Goal: Register for event/course

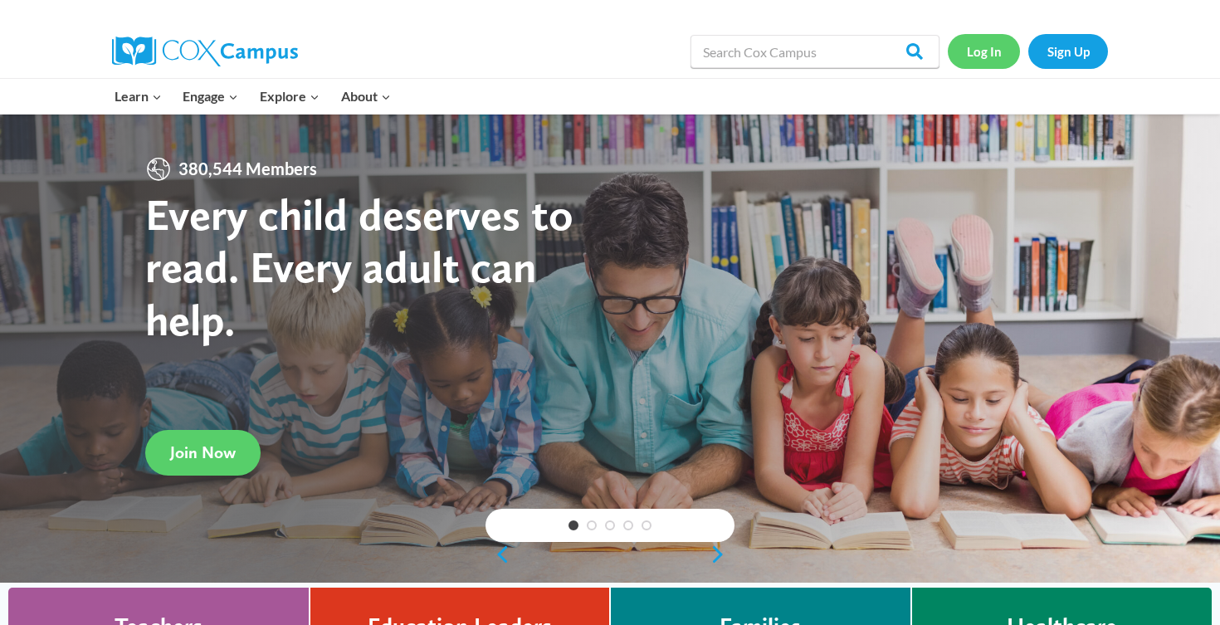
click at [1013, 57] on link "Log In" at bounding box center [984, 51] width 72 height 34
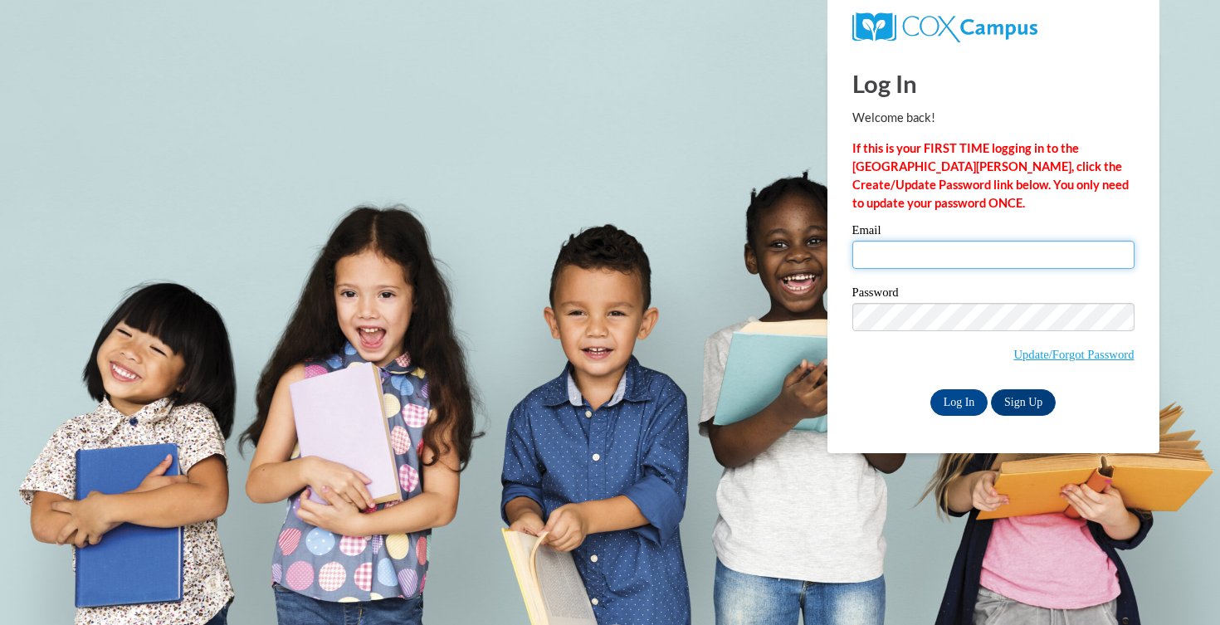
click at [922, 252] on input "Email" at bounding box center [994, 255] width 282 height 28
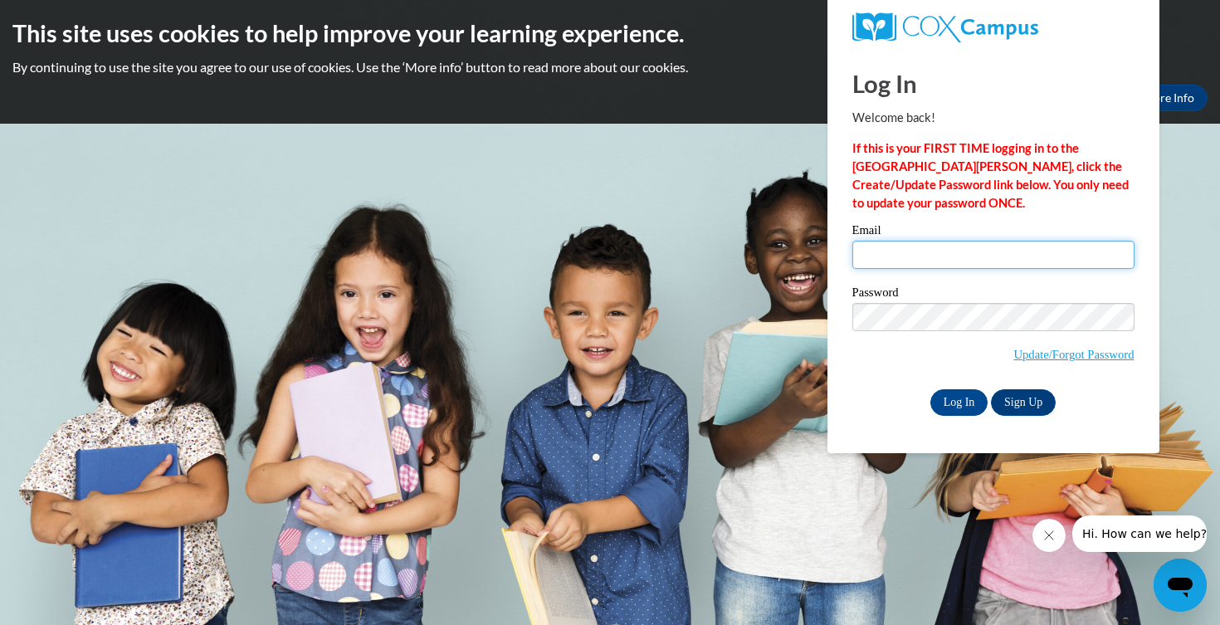
type input "[EMAIL_ADDRESS][DOMAIN_NAME]"
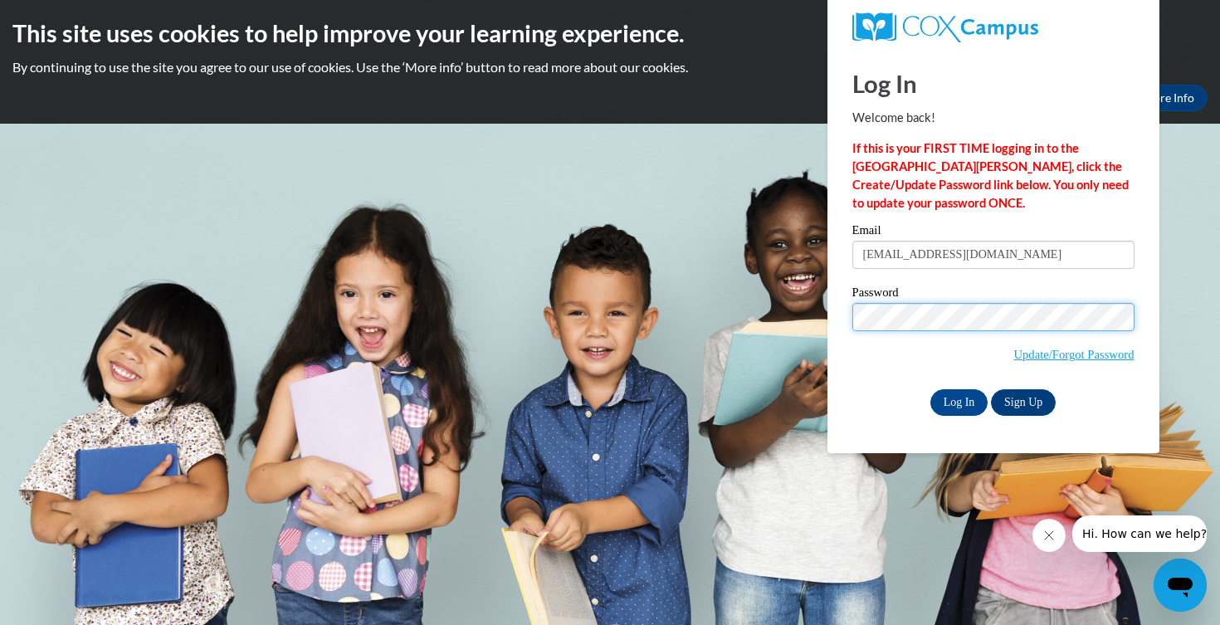
click at [931, 389] on input "Log In" at bounding box center [960, 402] width 58 height 27
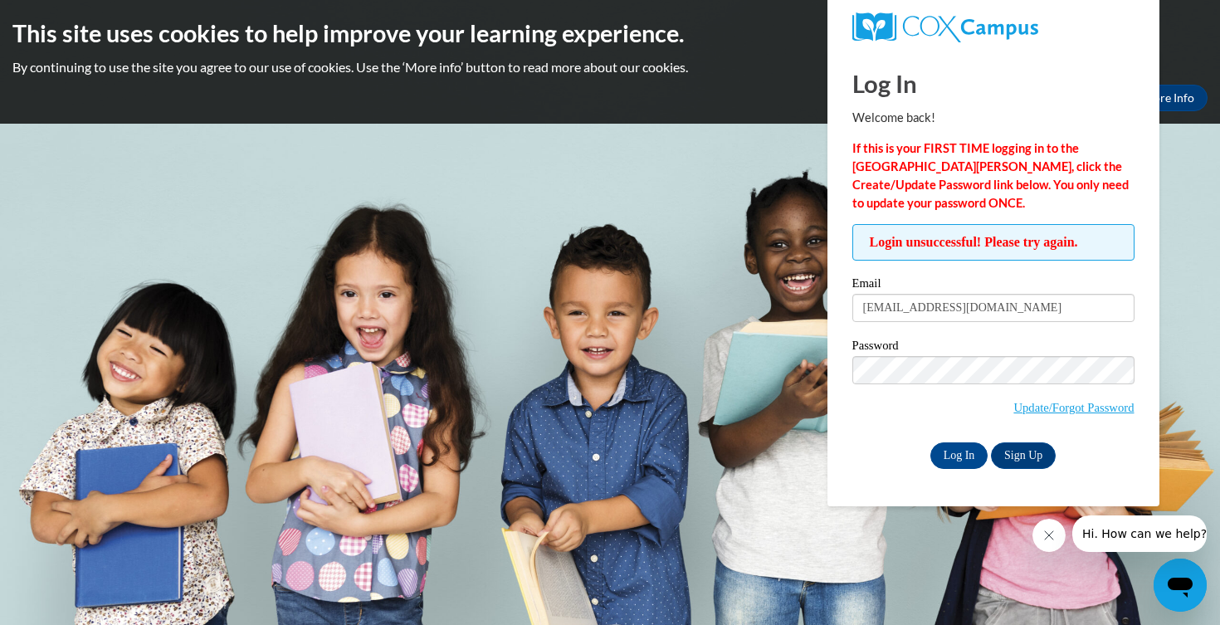
click at [1059, 423] on span "Update/Forgot Password" at bounding box center [994, 390] width 282 height 69
click at [1093, 420] on span "Update/Forgot Password" at bounding box center [994, 390] width 282 height 69
click at [1075, 404] on link "Update/Forgot Password" at bounding box center [1074, 407] width 120 height 13
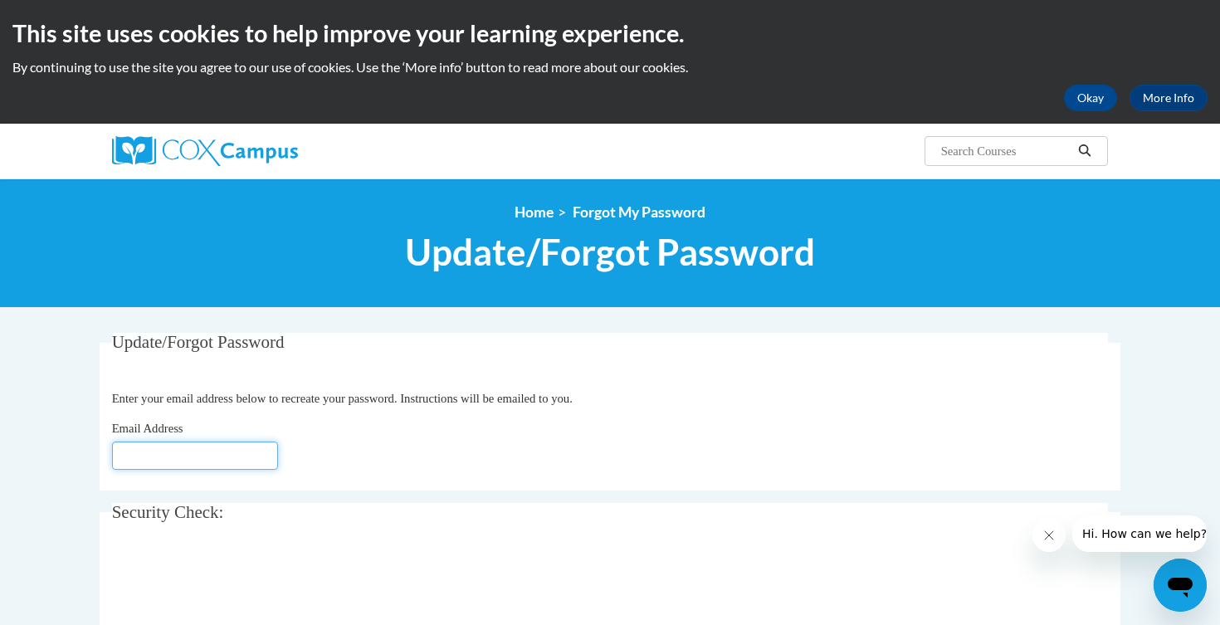
click at [208, 455] on input "Email Address" at bounding box center [195, 456] width 166 height 28
type input "[EMAIL_ADDRESS][DOMAIN_NAME]"
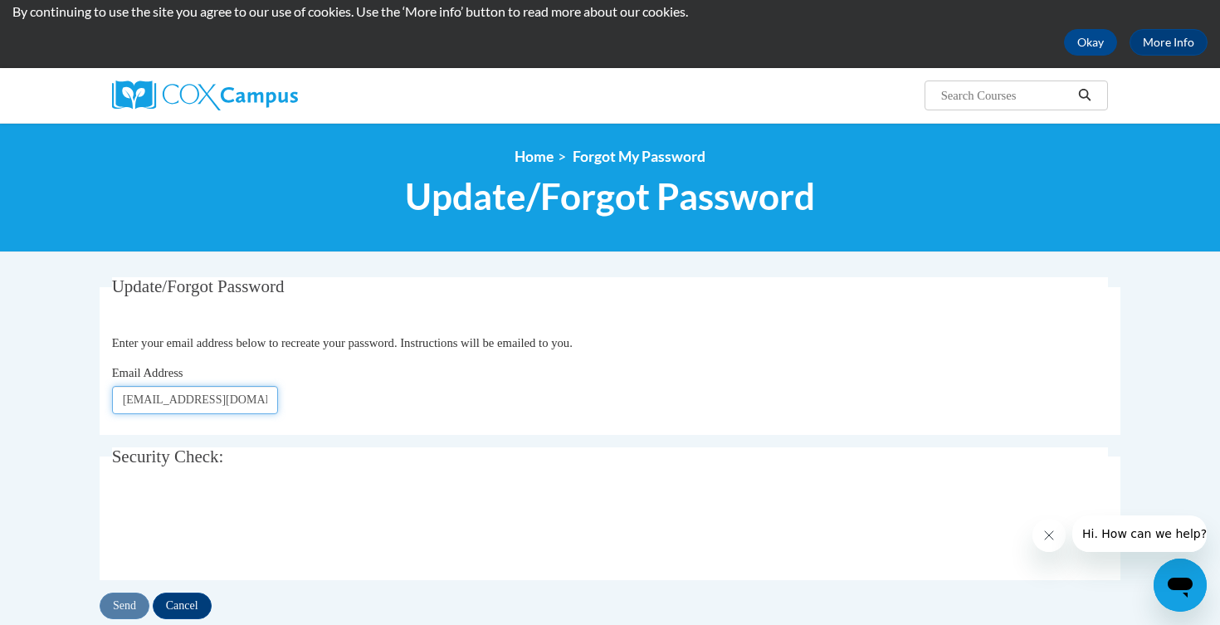
scroll to position [69, 0]
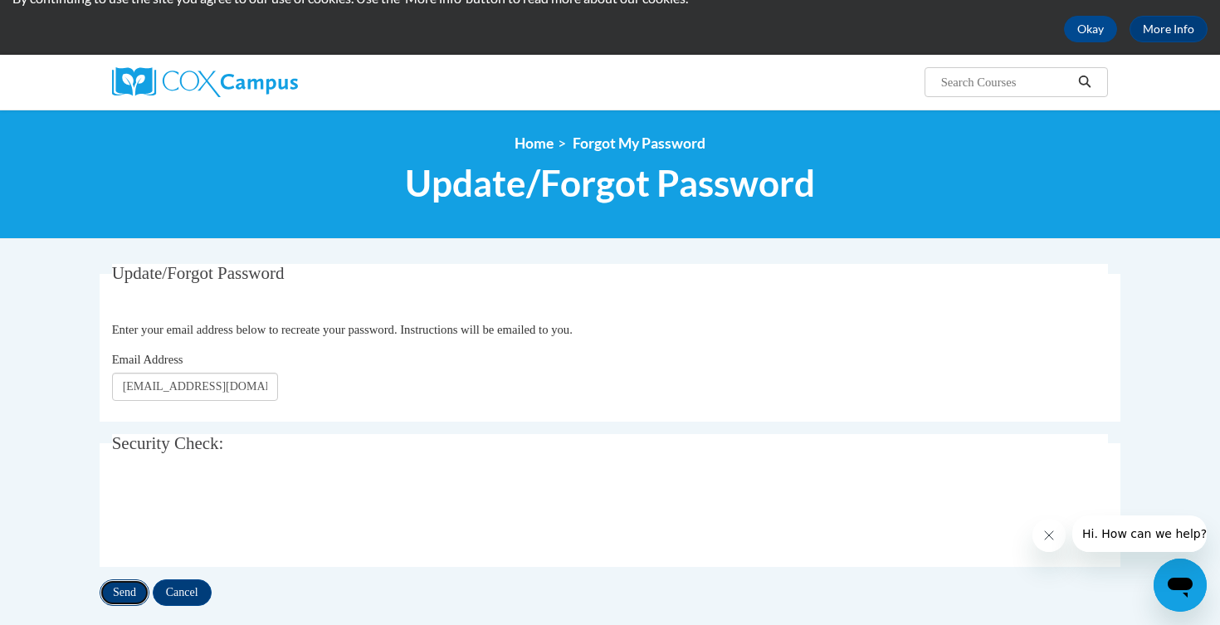
click at [122, 599] on input "Send" at bounding box center [125, 592] width 50 height 27
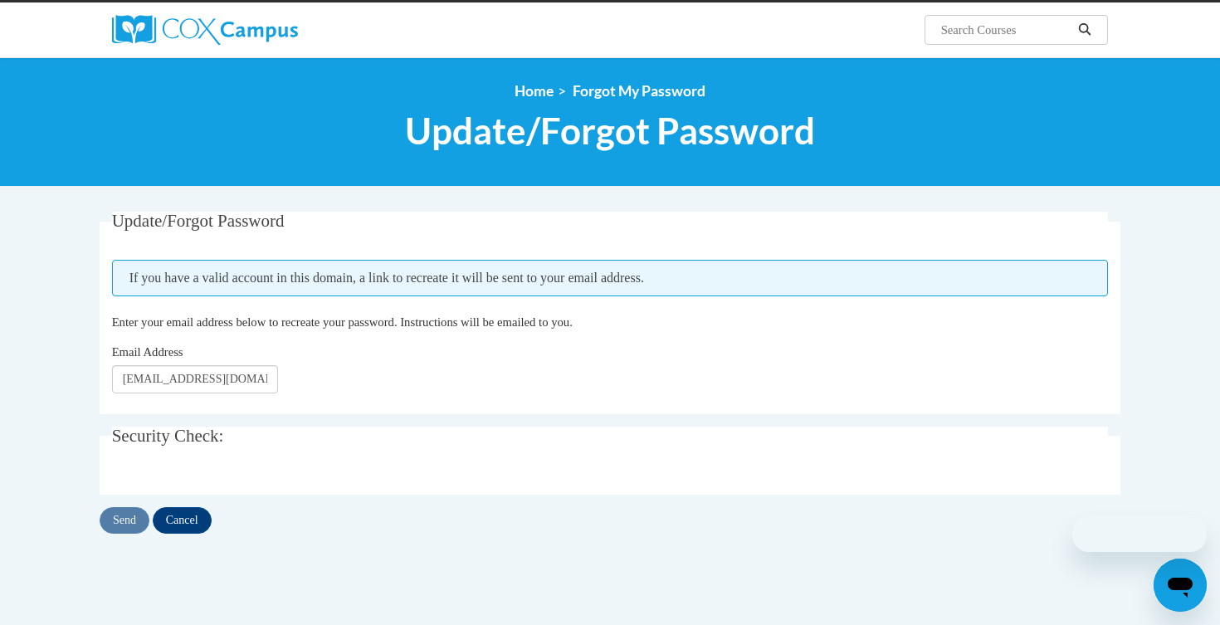
scroll to position [123, 0]
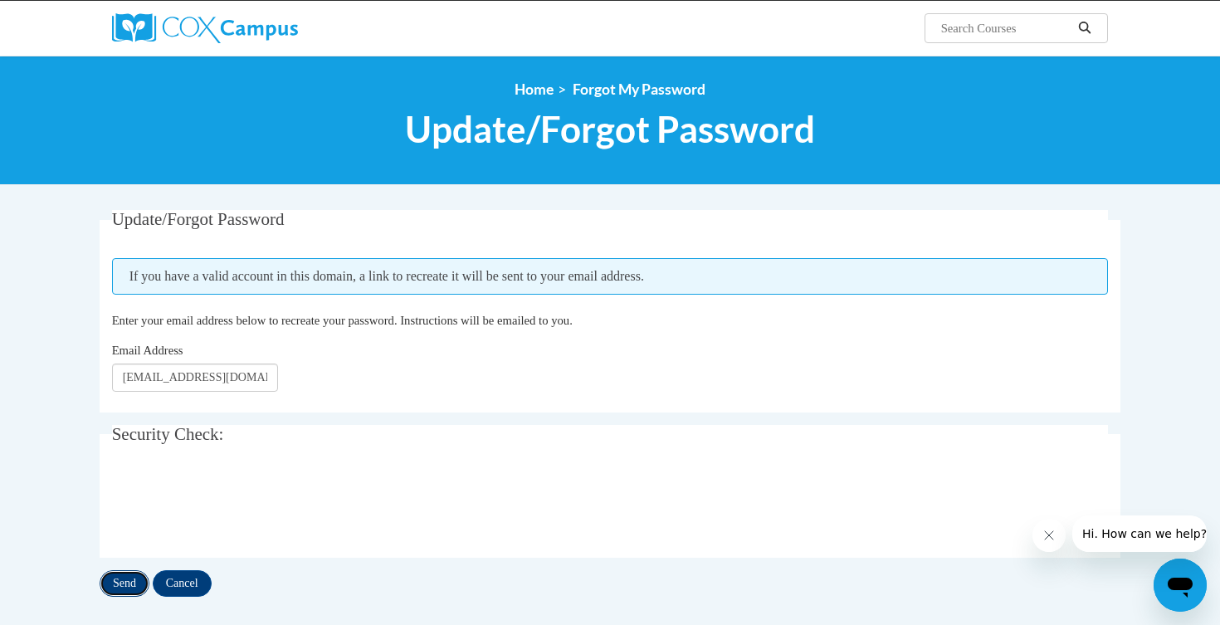
click at [122, 584] on input "Send" at bounding box center [125, 583] width 50 height 27
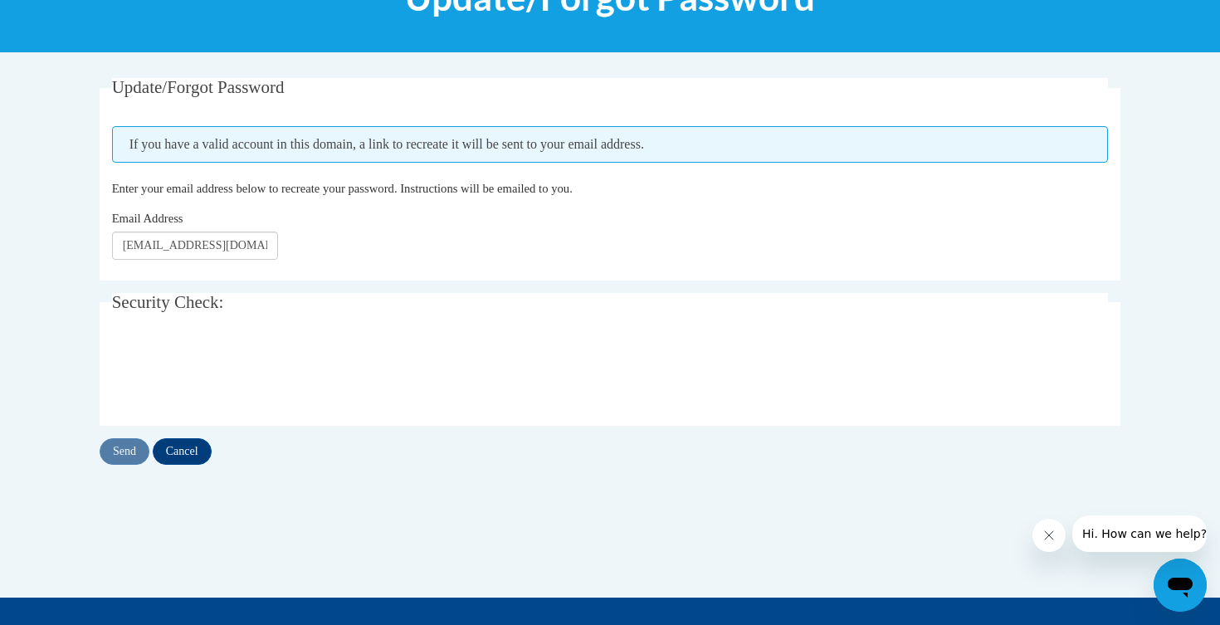
scroll to position [277, 0]
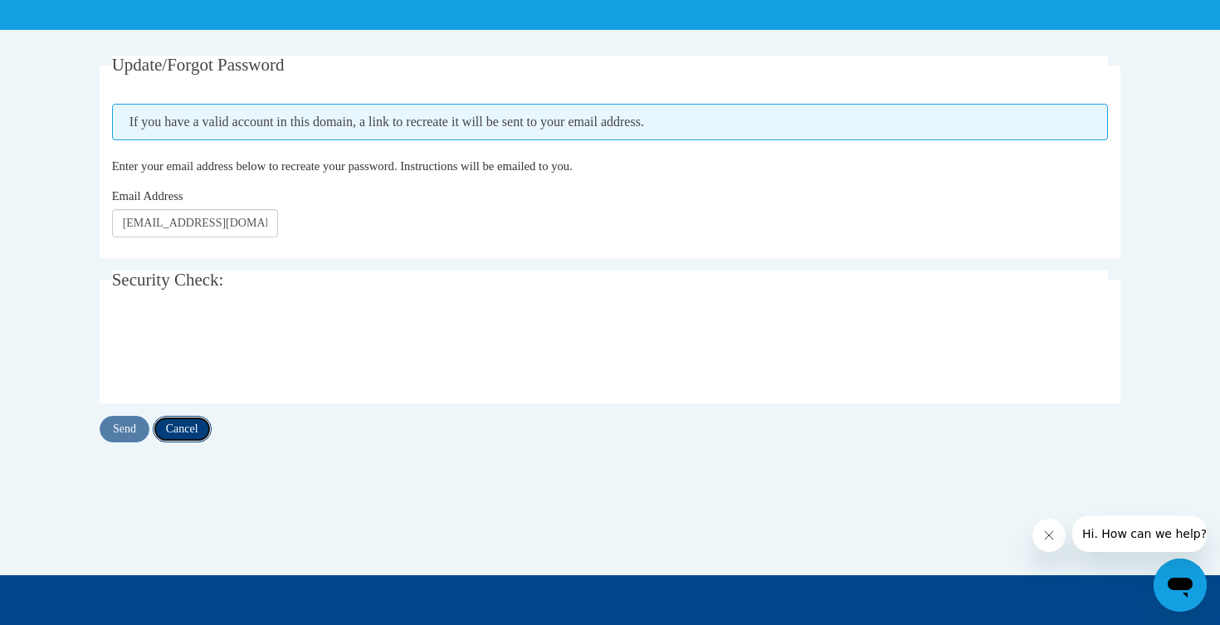
click at [194, 427] on input "Cancel" at bounding box center [182, 429] width 59 height 27
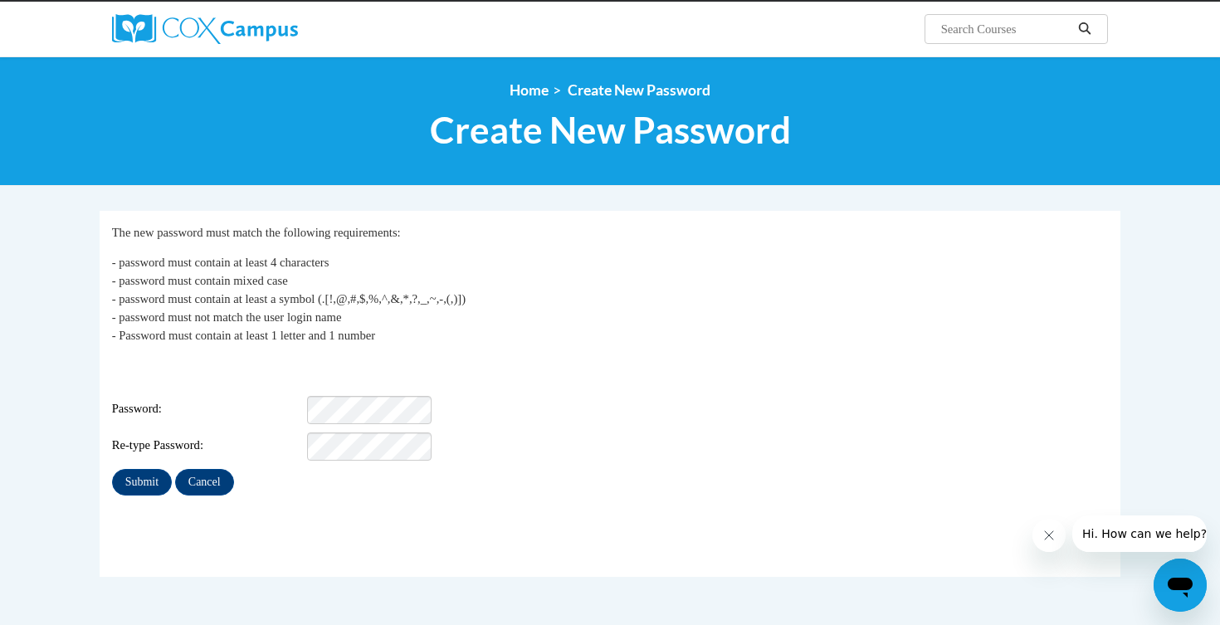
scroll to position [151, 0]
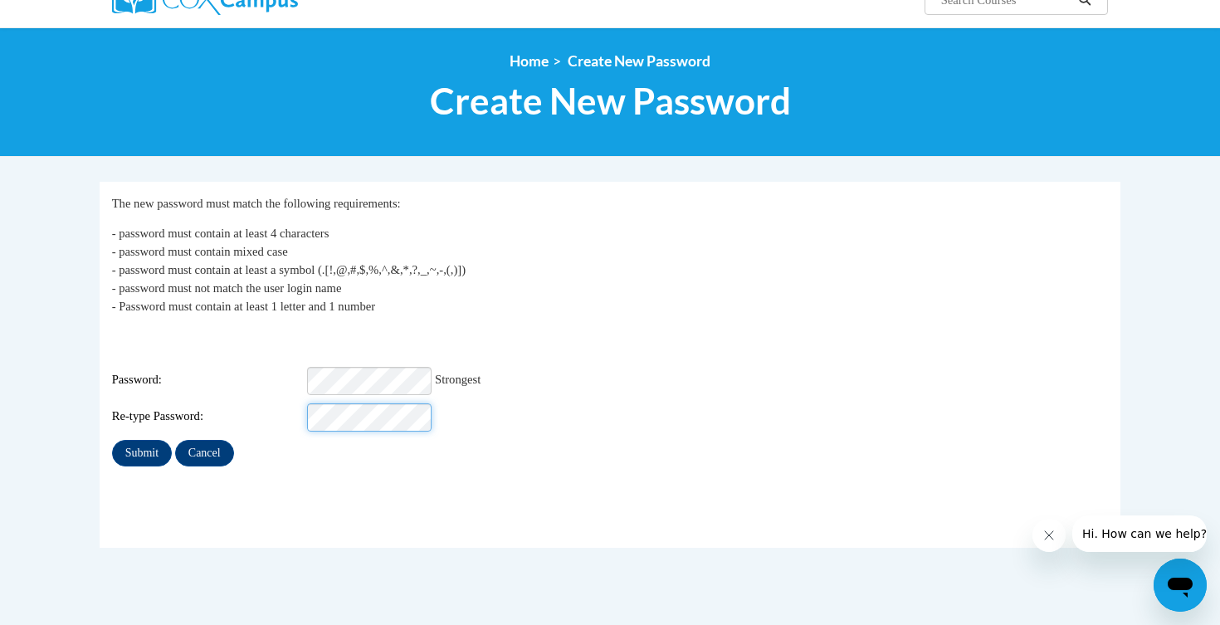
click at [112, 440] on input "Submit" at bounding box center [142, 453] width 60 height 27
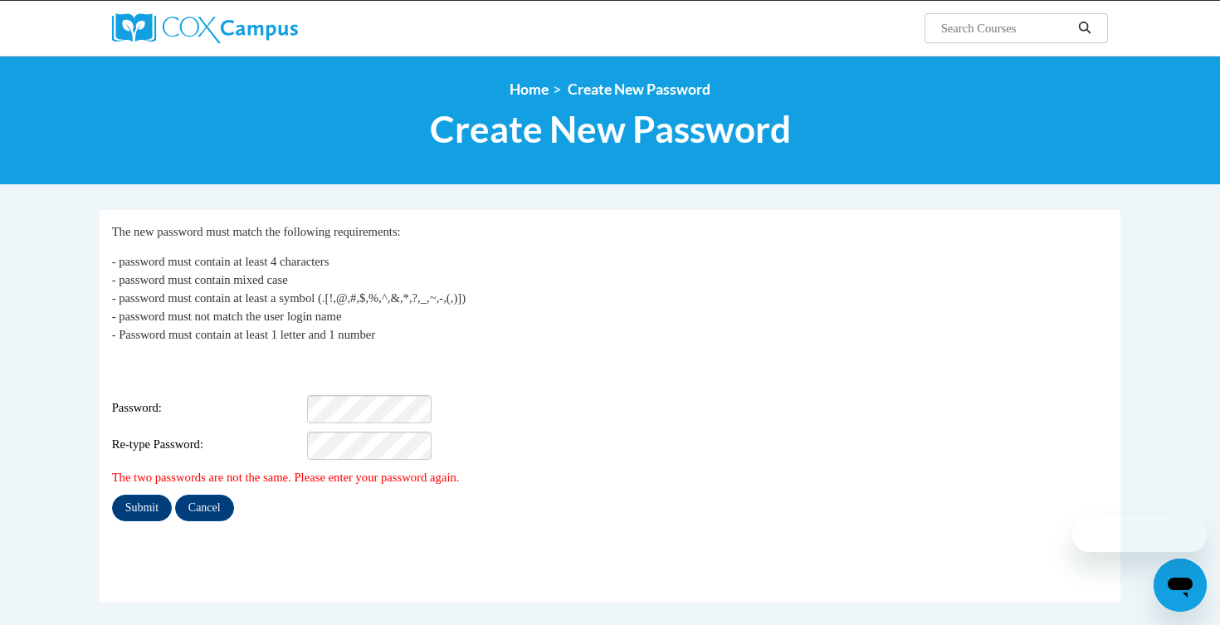
scroll to position [146, 0]
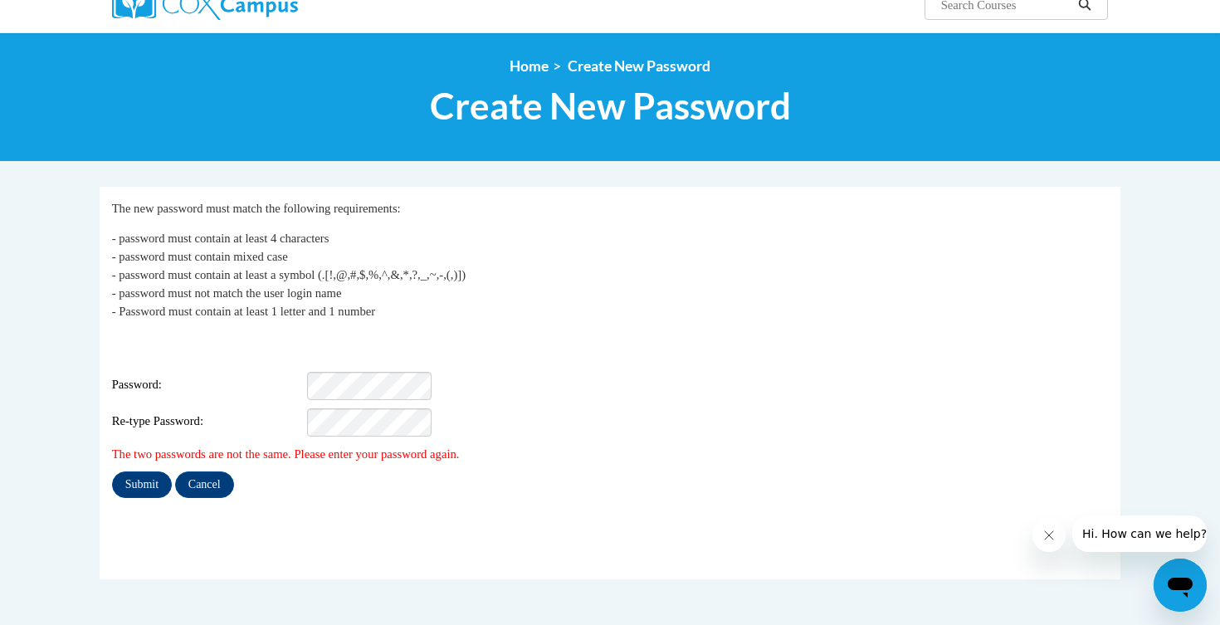
click at [364, 354] on div "Login: caoconnor@waukesha.k12.wi.us Password: Re-type Password:" at bounding box center [610, 385] width 997 height 104
click at [112, 472] on input "Submit" at bounding box center [142, 485] width 60 height 27
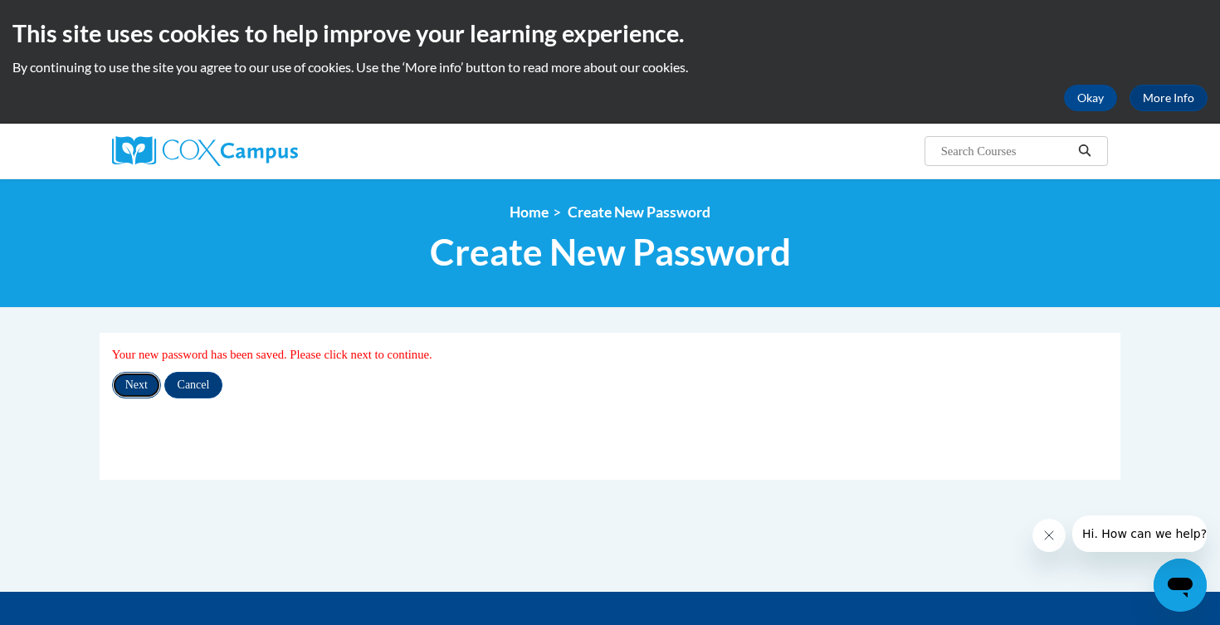
click at [139, 392] on input "Next" at bounding box center [136, 385] width 49 height 27
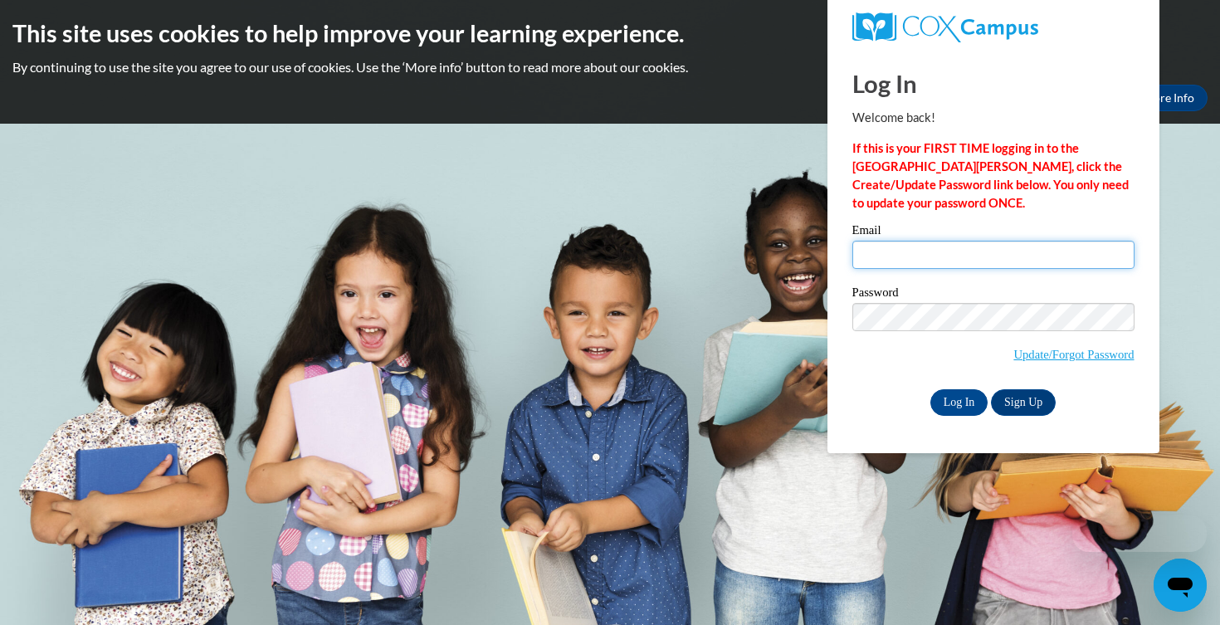
click at [956, 269] on div "Email" at bounding box center [994, 252] width 282 height 57
click at [953, 259] on input "Email" at bounding box center [994, 255] width 282 height 28
type input "[EMAIL_ADDRESS][DOMAIN_NAME]"
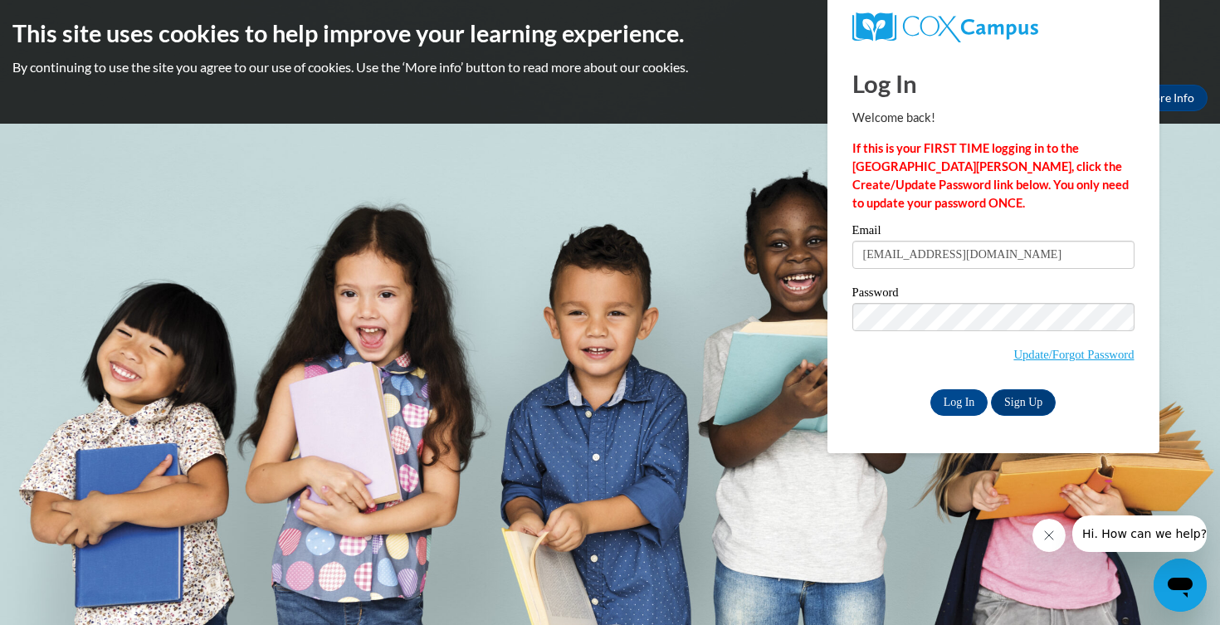
click at [929, 331] on span "Update/Forgot Password" at bounding box center [994, 337] width 282 height 69
click at [931, 389] on input "Log In" at bounding box center [960, 402] width 58 height 27
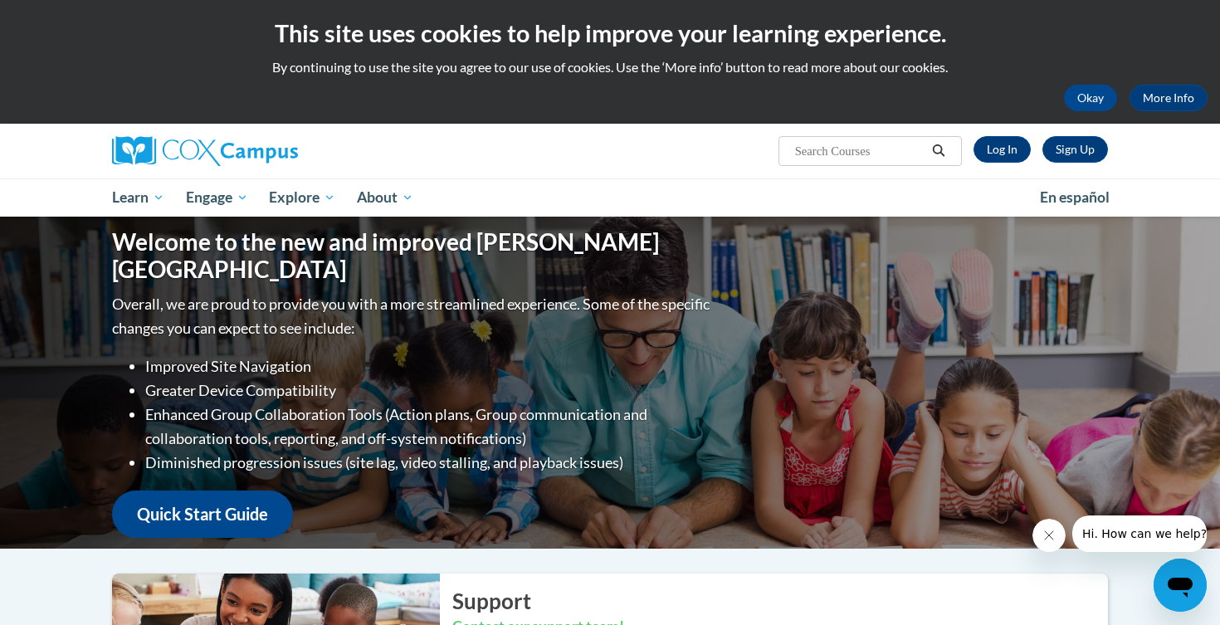
click at [864, 437] on div "Welcome to the new and improved Cox Campus Overall, we are proud to provide you…" at bounding box center [610, 383] width 1046 height 332
click at [1003, 166] on div "Sign Up Log In Search Search..." at bounding box center [610, 151] width 1046 height 55
click at [1000, 150] on link "Log In" at bounding box center [1002, 149] width 57 height 27
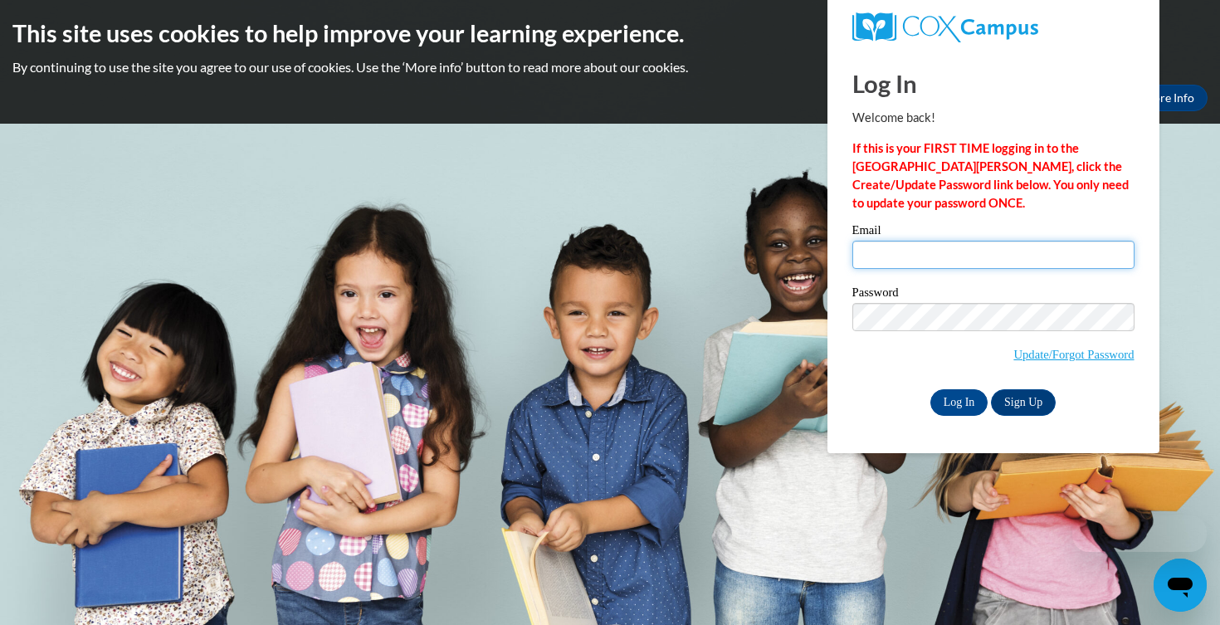
click at [955, 260] on input "Email" at bounding box center [994, 255] width 282 height 28
type input "caoconnor@waukesha.k12.wi.us"
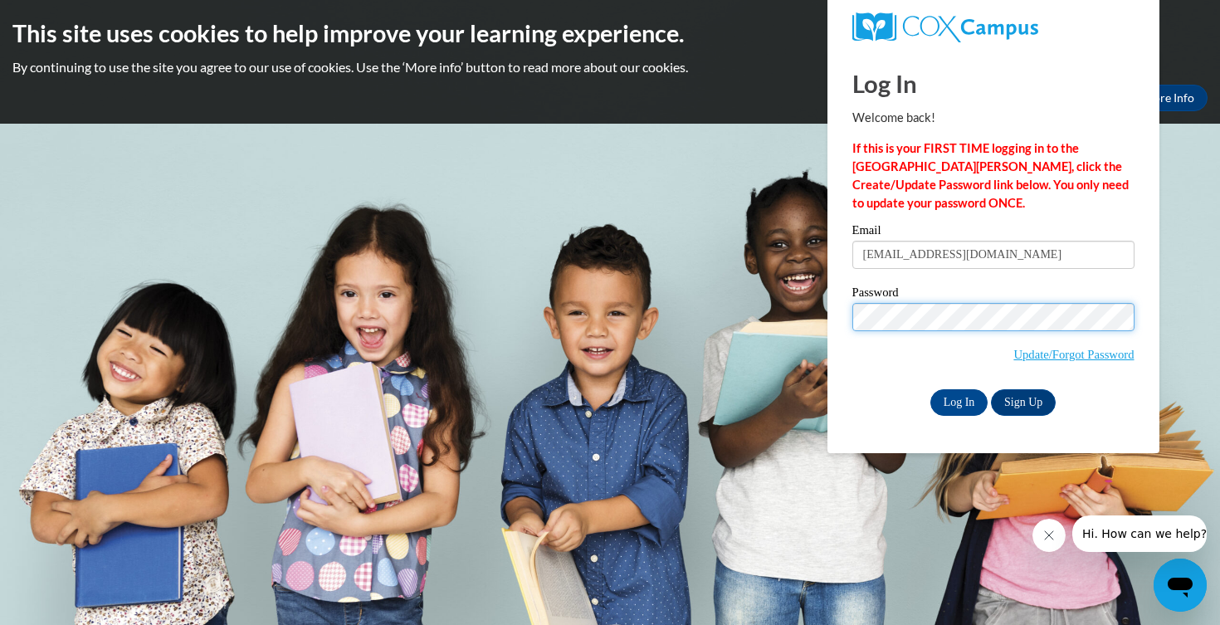
click at [931, 389] on input "Log In" at bounding box center [960, 402] width 58 height 27
click at [951, 399] on input "Log In" at bounding box center [960, 402] width 58 height 27
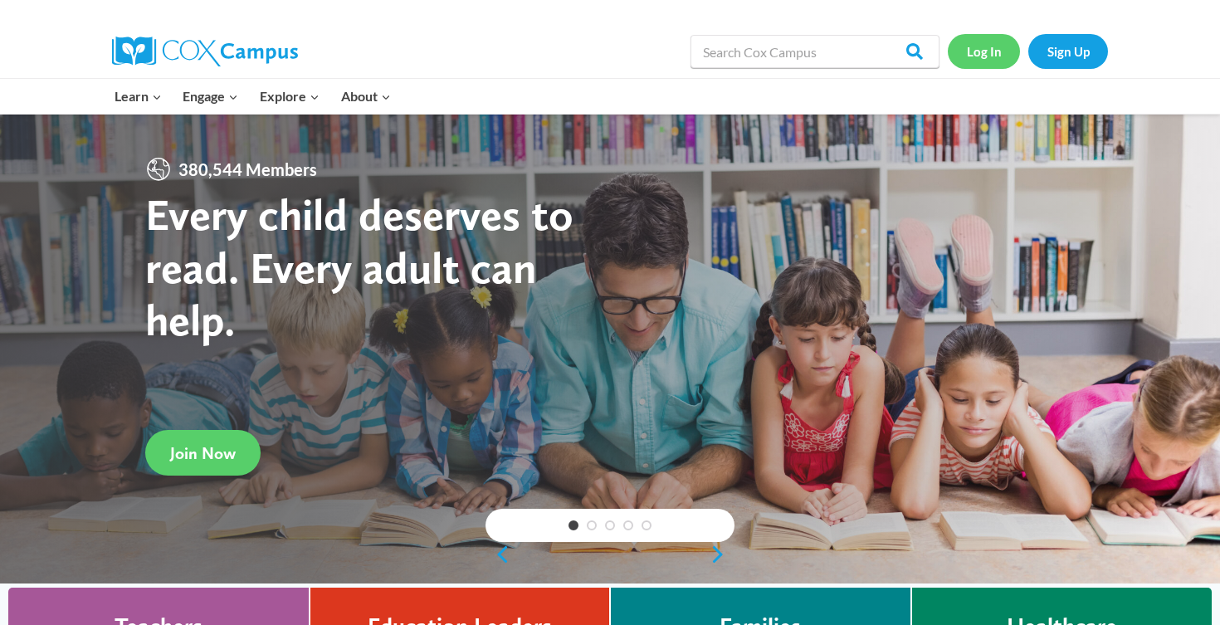
click at [983, 46] on link "Log In" at bounding box center [984, 51] width 72 height 34
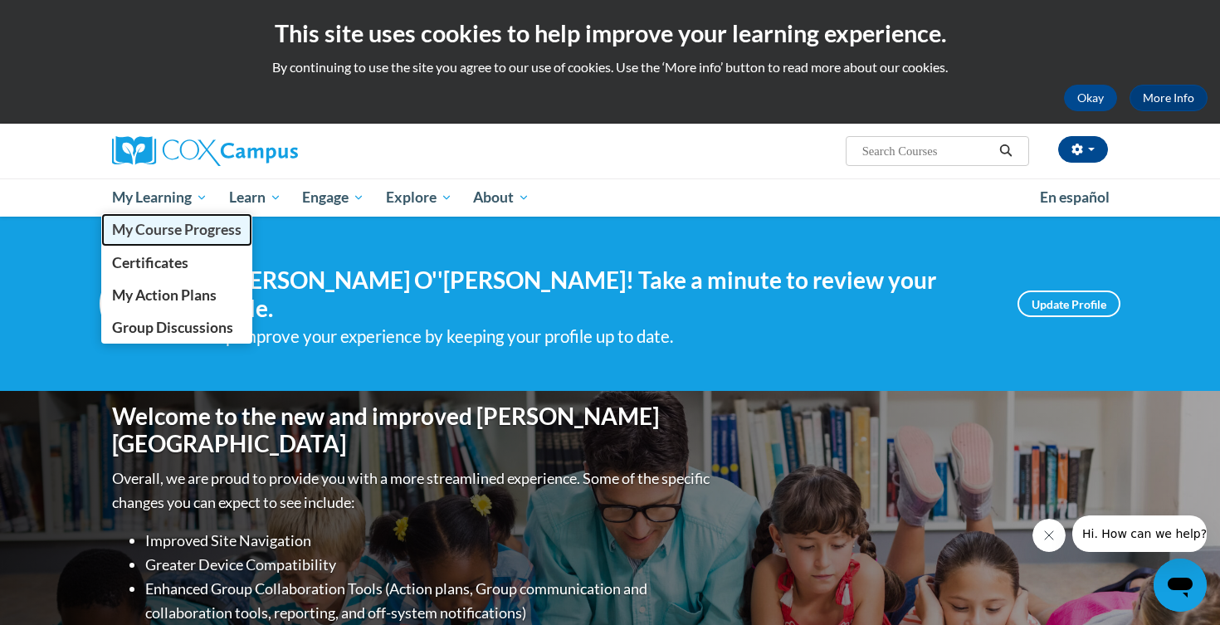
click at [177, 226] on span "My Course Progress" at bounding box center [177, 229] width 130 height 17
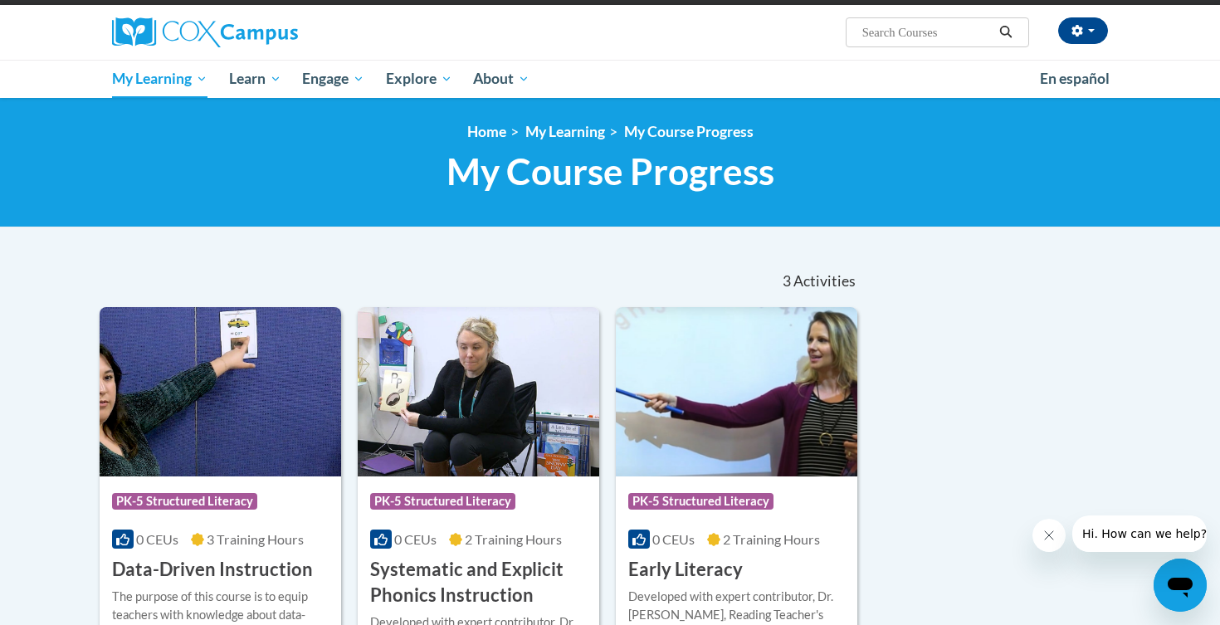
scroll to position [118, 0]
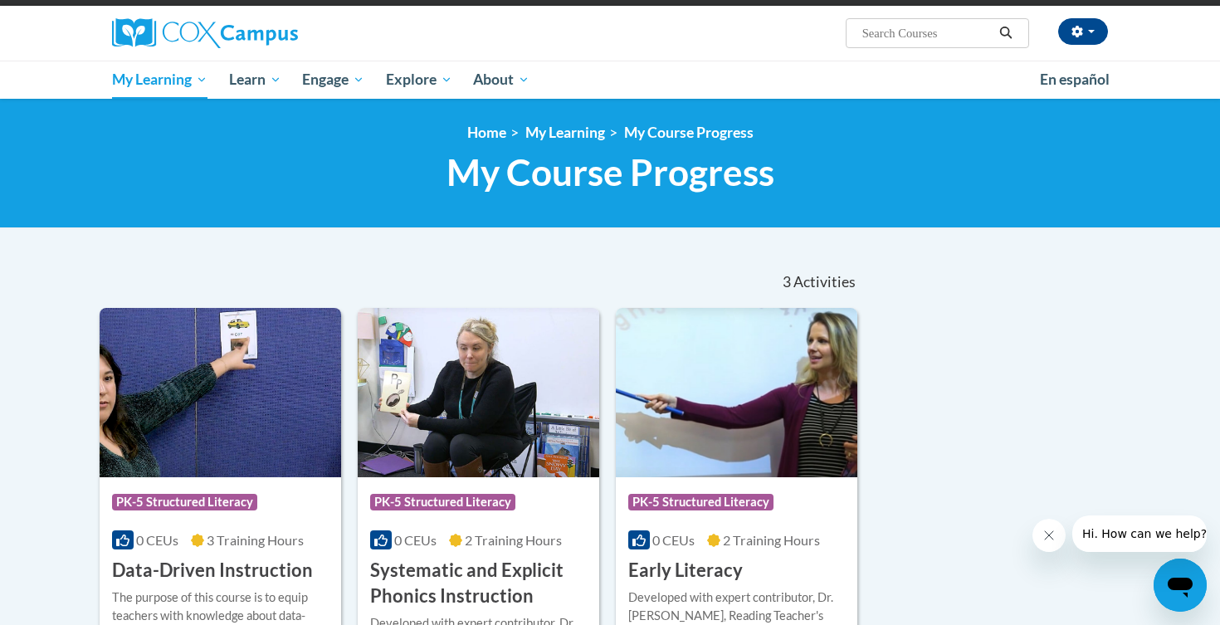
click at [912, 31] on input "Search..." at bounding box center [927, 33] width 133 height 20
type input "fluency"
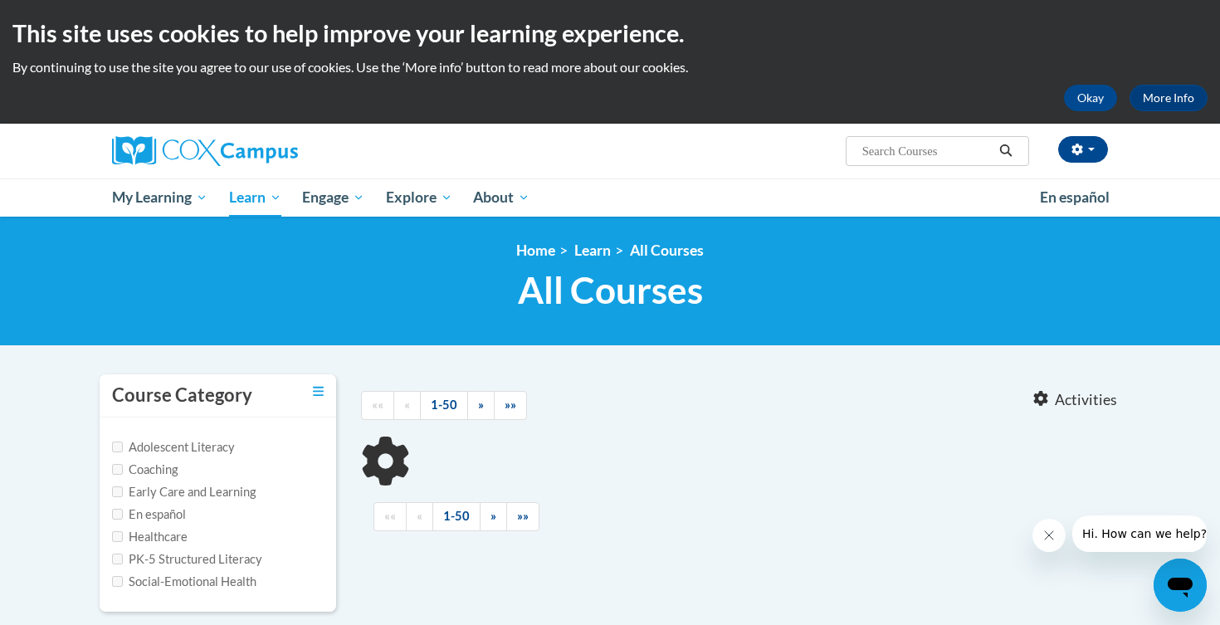
type input "fluency"
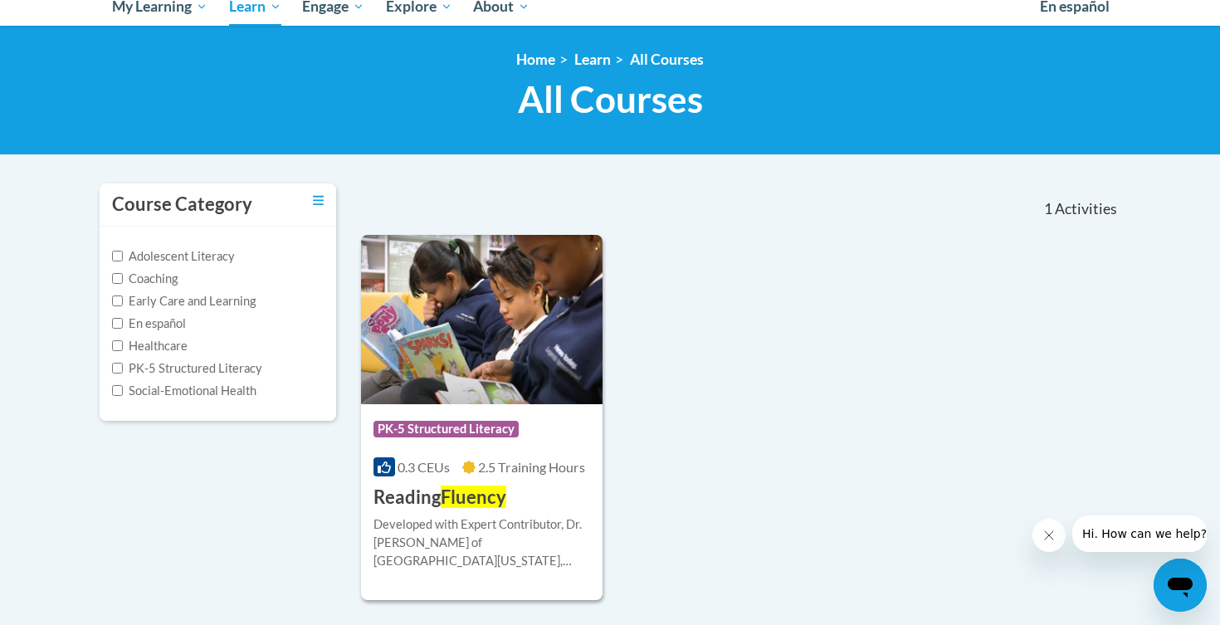
scroll to position [272, 0]
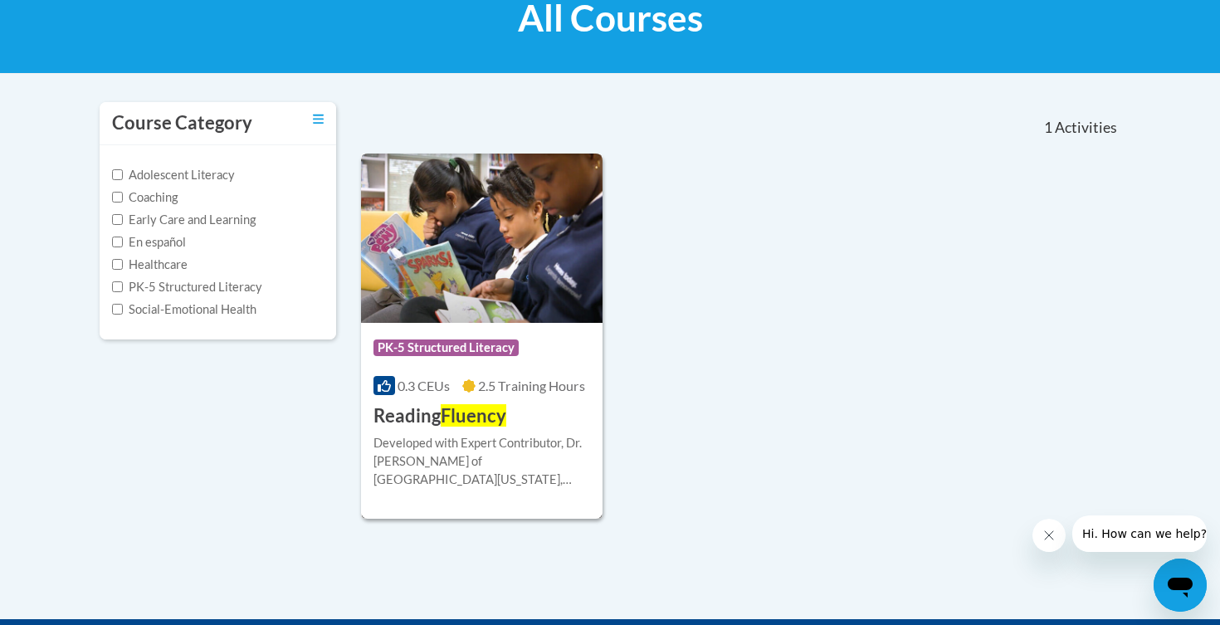
click at [502, 296] on img at bounding box center [482, 238] width 242 height 169
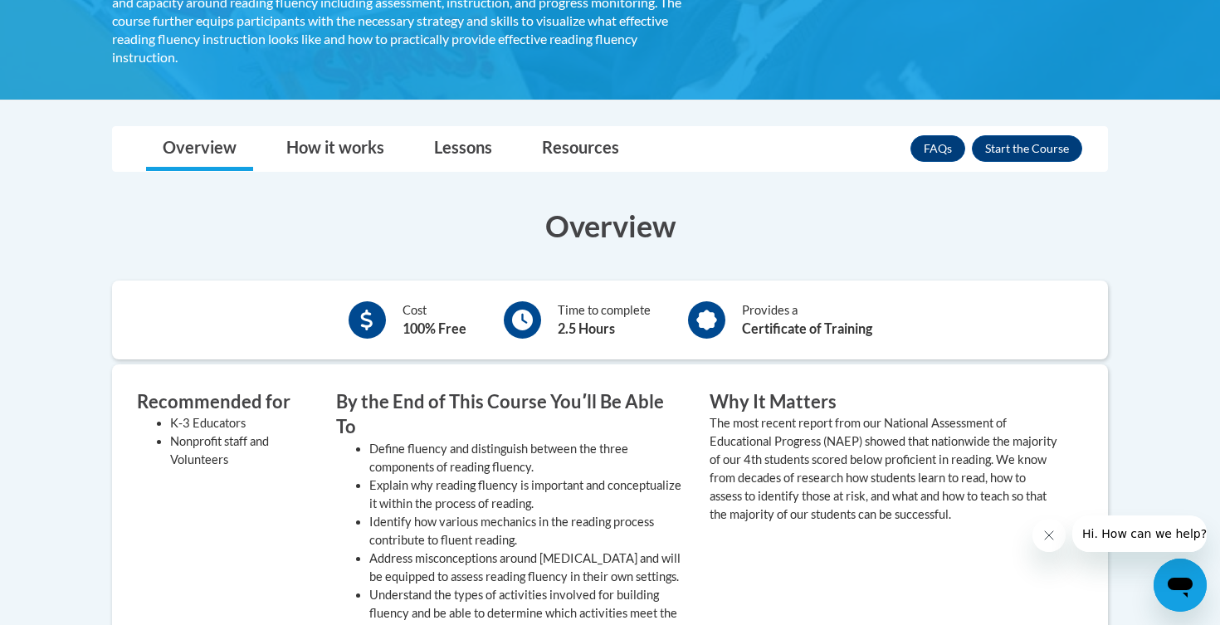
scroll to position [387, 0]
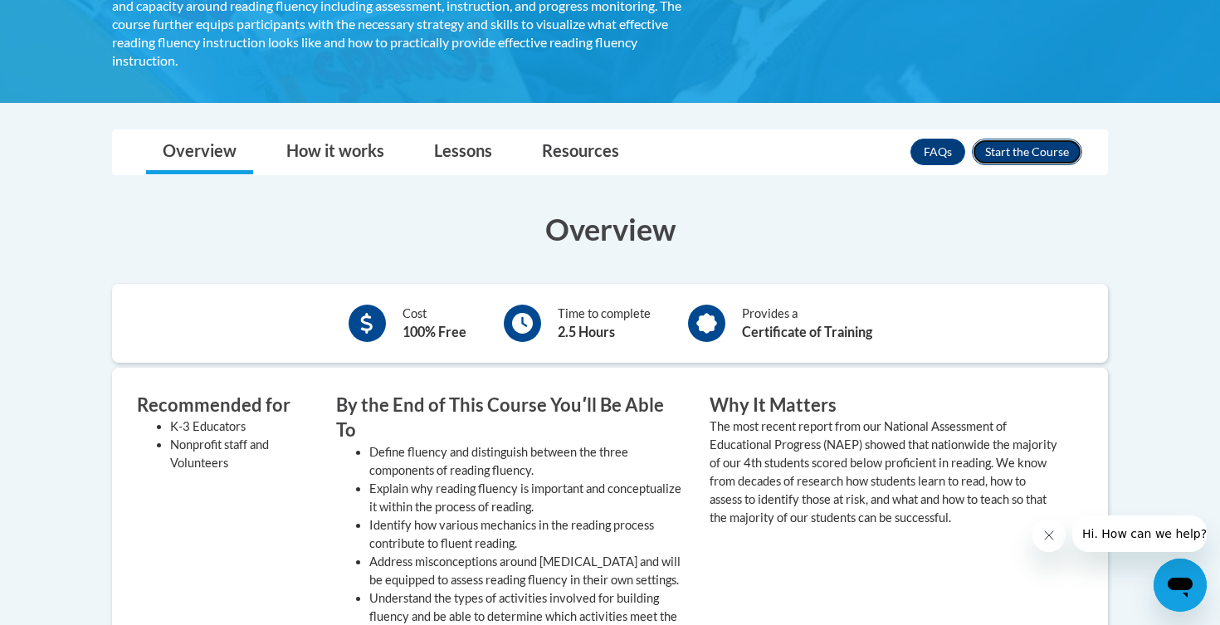
click at [1040, 139] on button "Enroll" at bounding box center [1027, 152] width 110 height 27
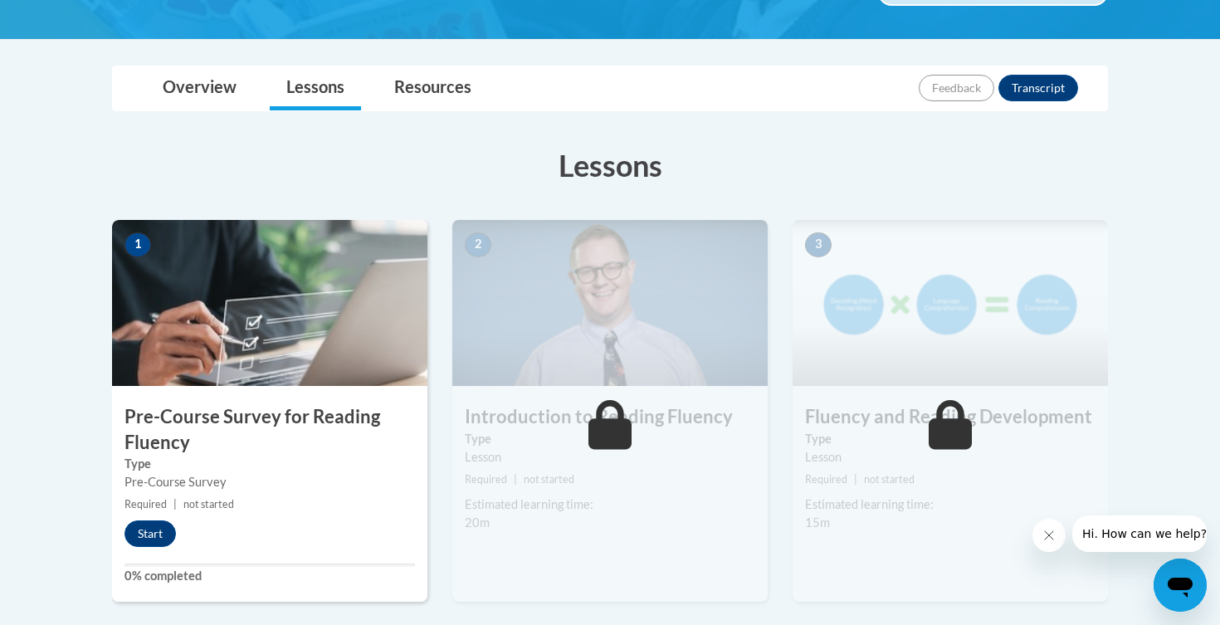
scroll to position [369, 0]
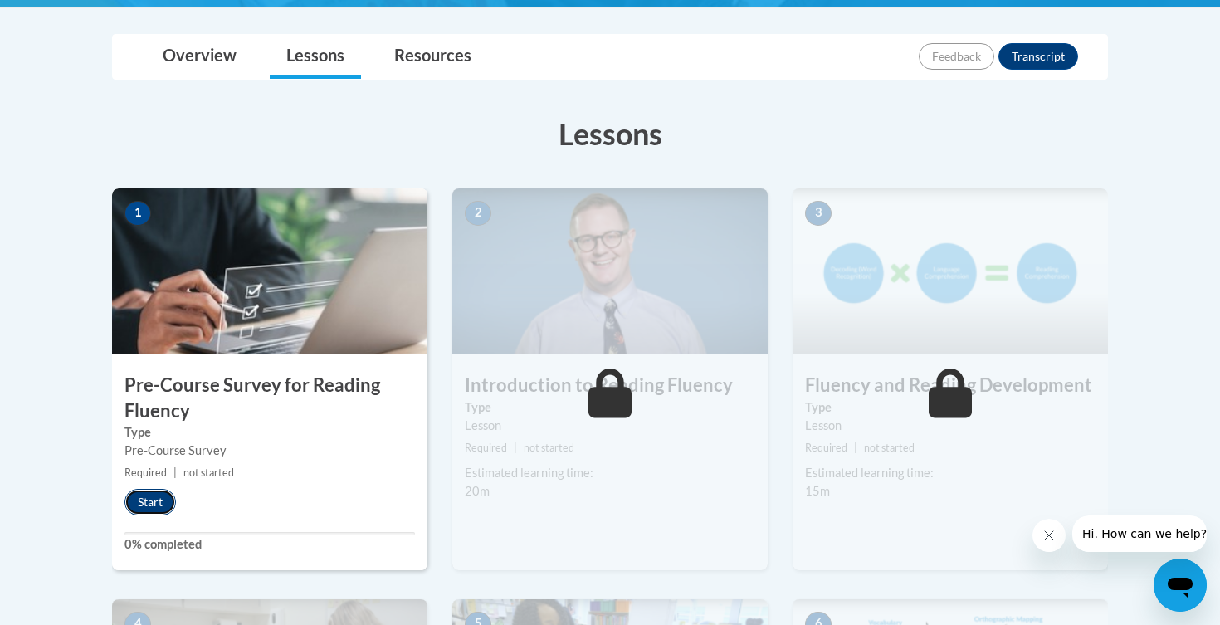
click at [149, 506] on button "Start" at bounding box center [150, 502] width 51 height 27
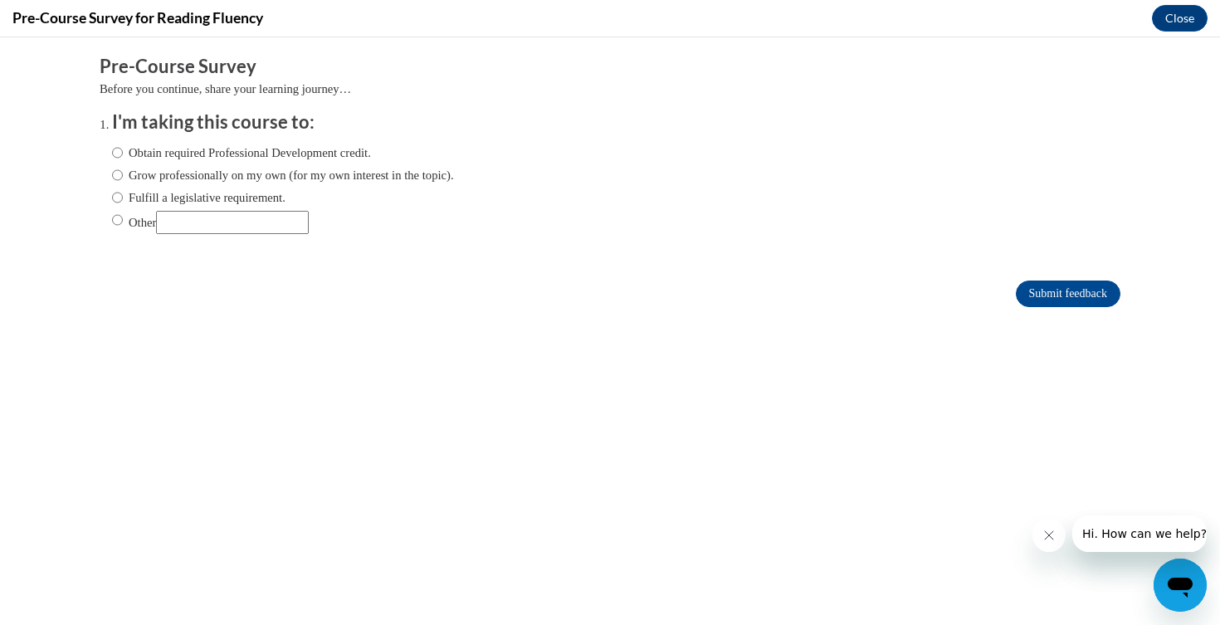
scroll to position [0, 0]
click at [251, 154] on label "Obtain required Professional Development credit." at bounding box center [241, 153] width 259 height 18
click at [123, 154] on input "Obtain required Professional Development credit." at bounding box center [117, 153] width 11 height 18
radio input "true"
click at [1093, 298] on input "Submit feedback" at bounding box center [1068, 294] width 105 height 27
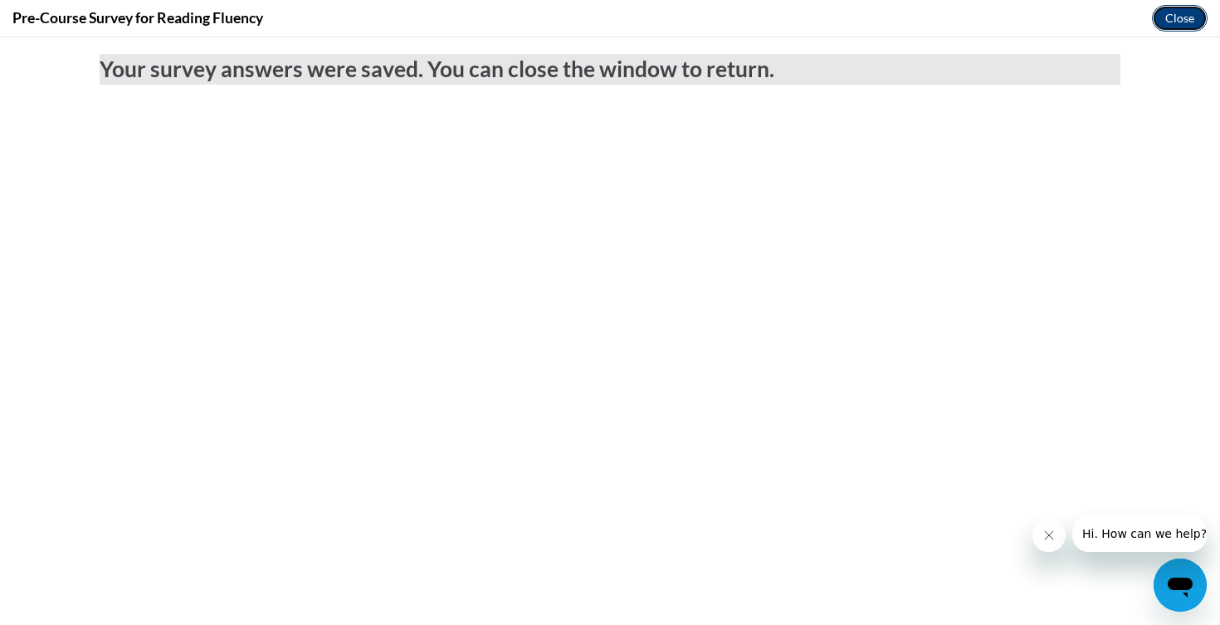
click at [1181, 24] on button "Close" at bounding box center [1180, 18] width 56 height 27
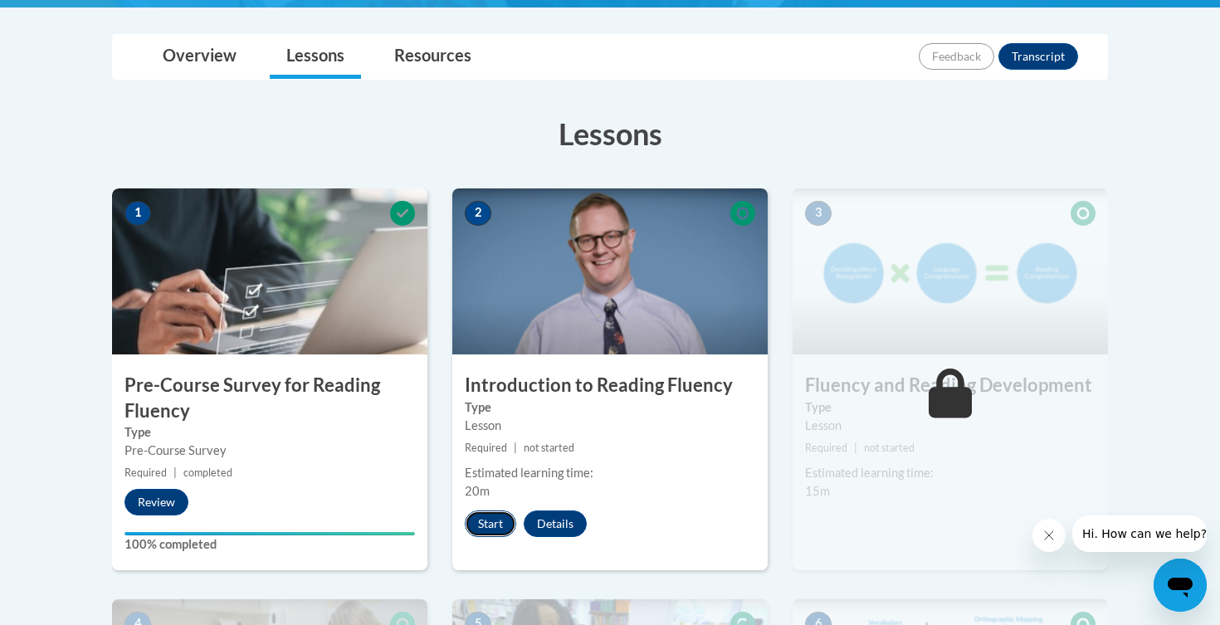
click at [490, 526] on button "Start" at bounding box center [490, 524] width 51 height 27
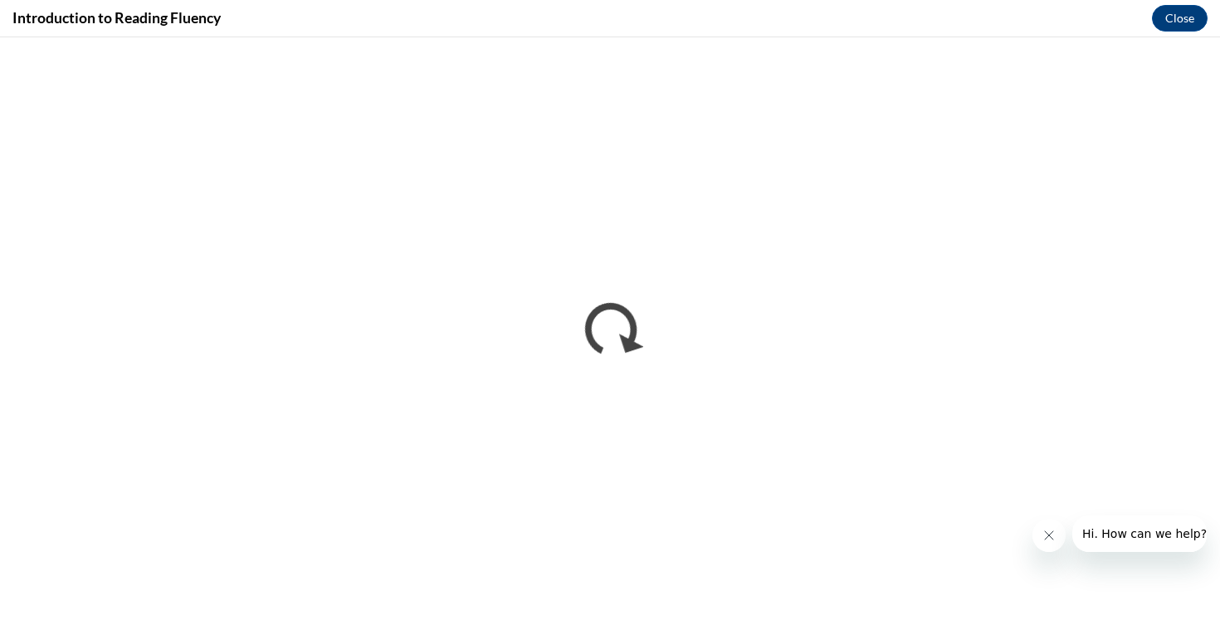
click at [1051, 531] on icon "Close message from company" at bounding box center [1049, 535] width 13 height 13
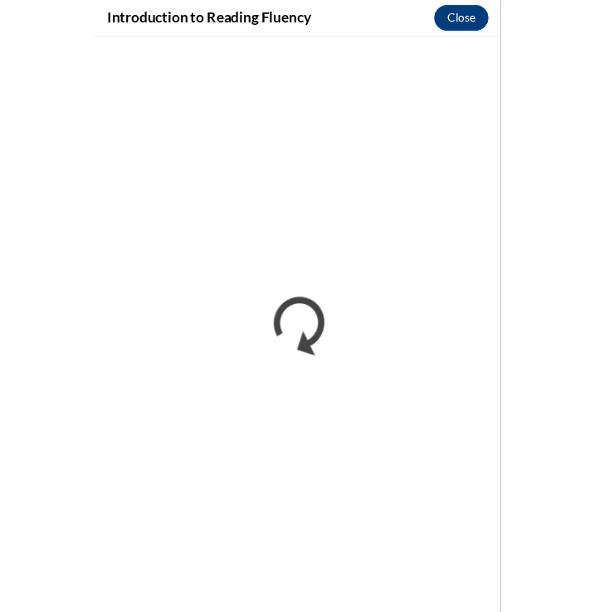
scroll to position [417, 0]
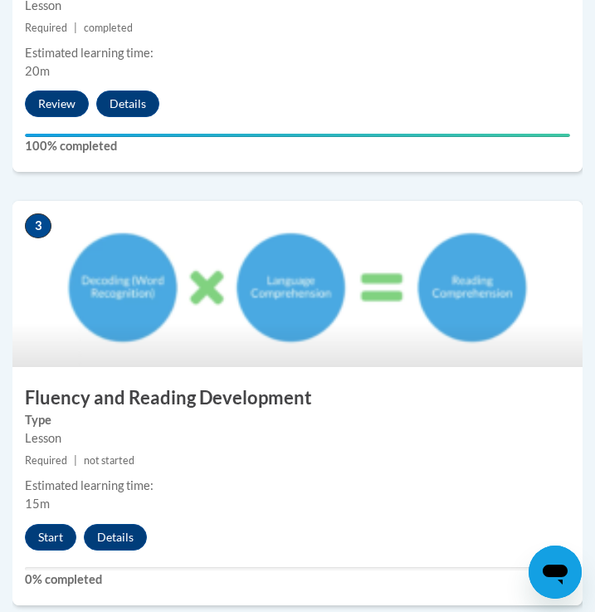
scroll to position [1230, 0]
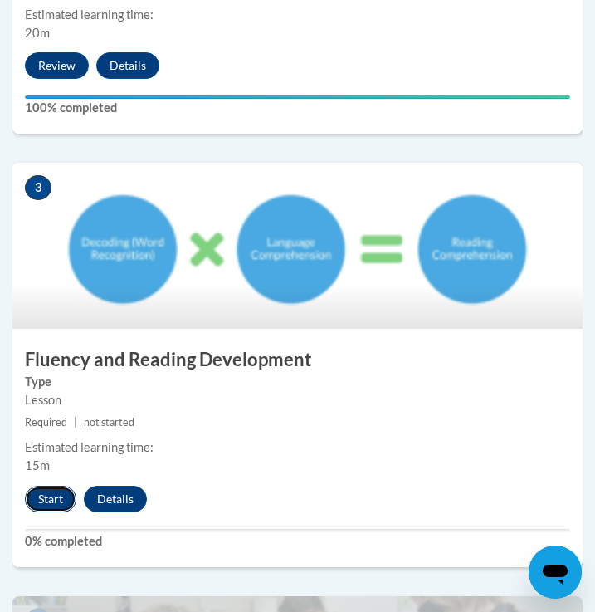
click at [25, 492] on button "Start" at bounding box center [50, 499] width 51 height 27
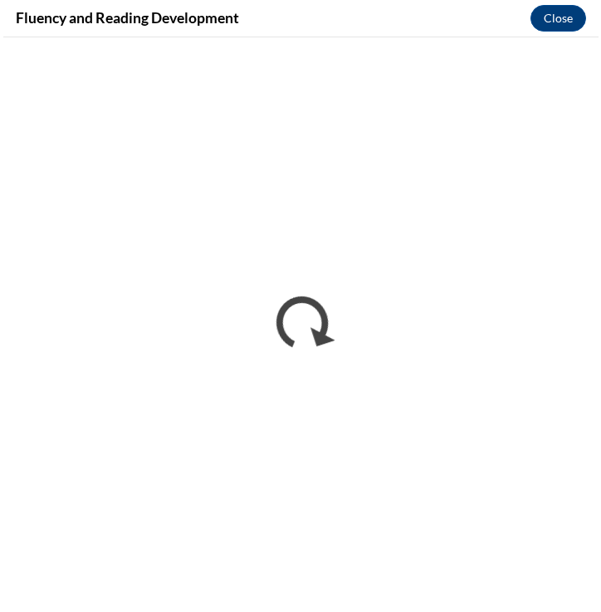
scroll to position [0, 0]
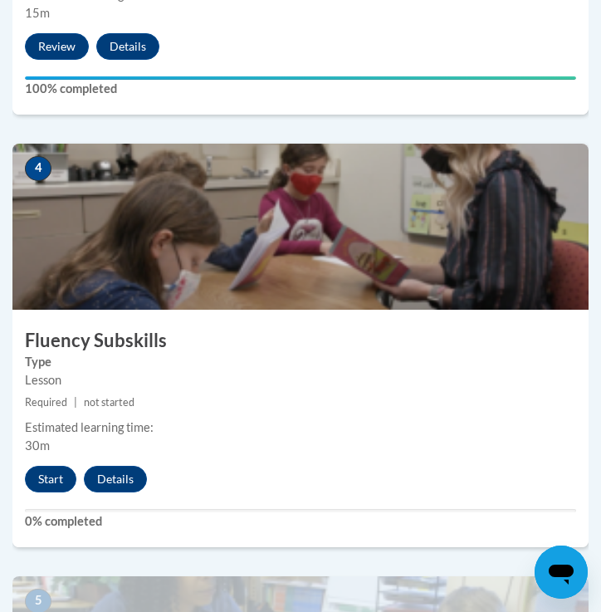
scroll to position [1722, 0]
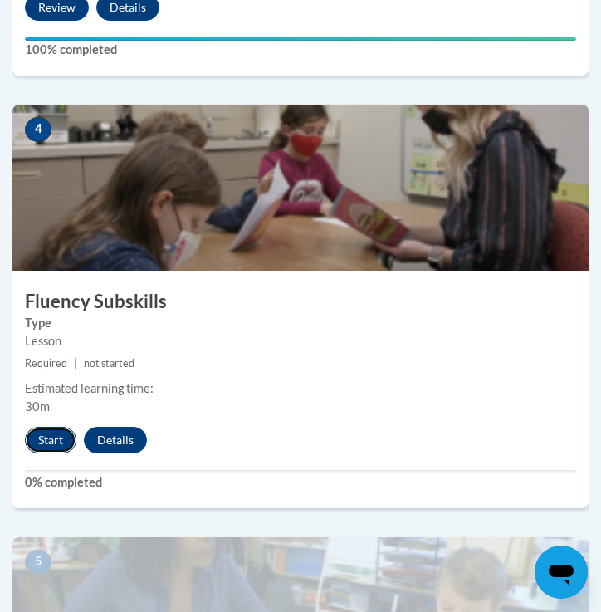
click at [30, 447] on button "Start" at bounding box center [50, 440] width 51 height 27
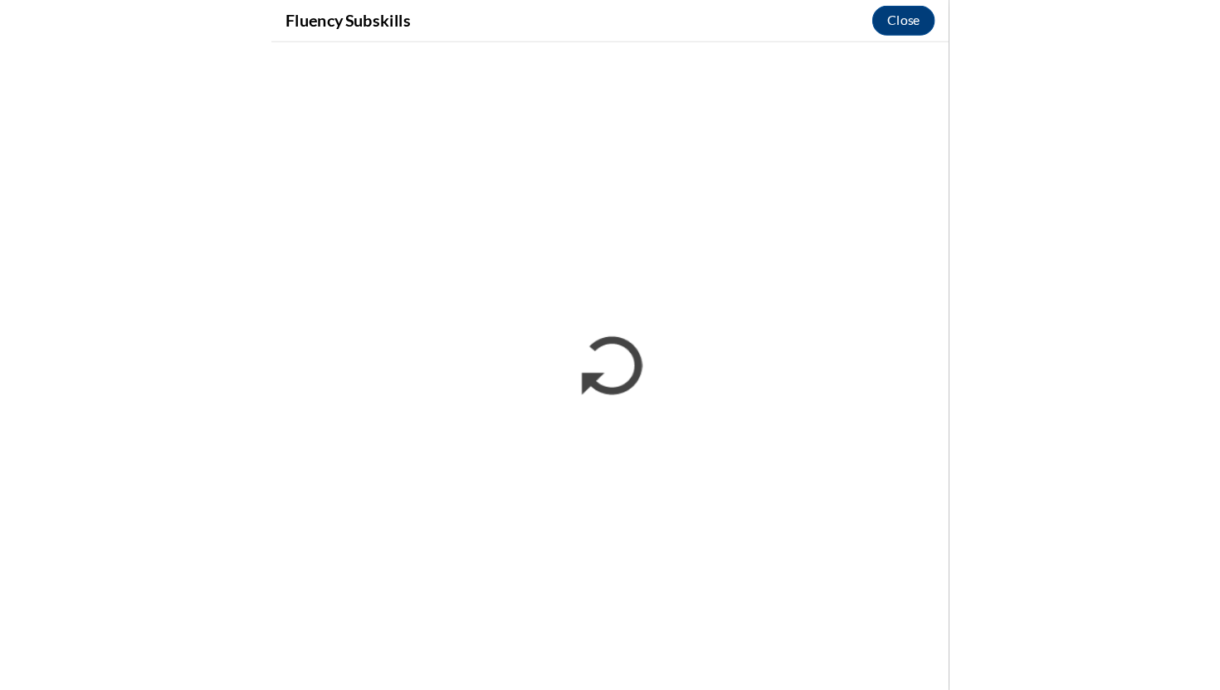
scroll to position [1438, 0]
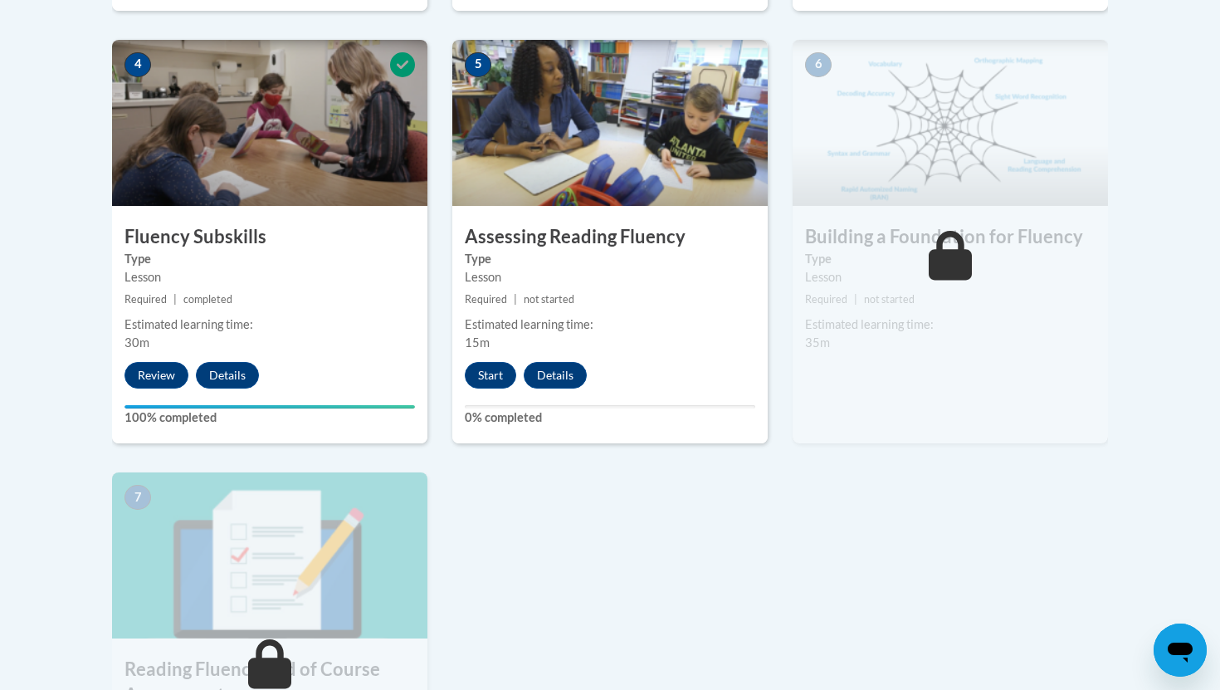
scroll to position [950, 0]
click at [496, 371] on button "Start" at bounding box center [490, 376] width 51 height 27
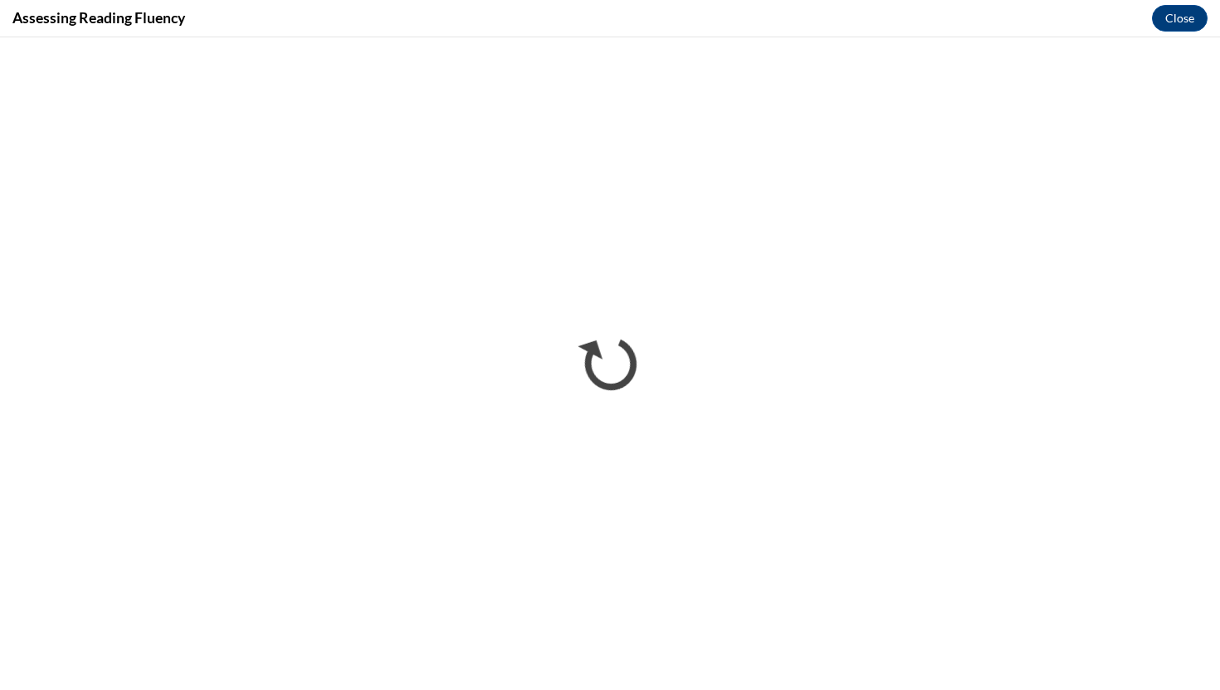
scroll to position [0, 0]
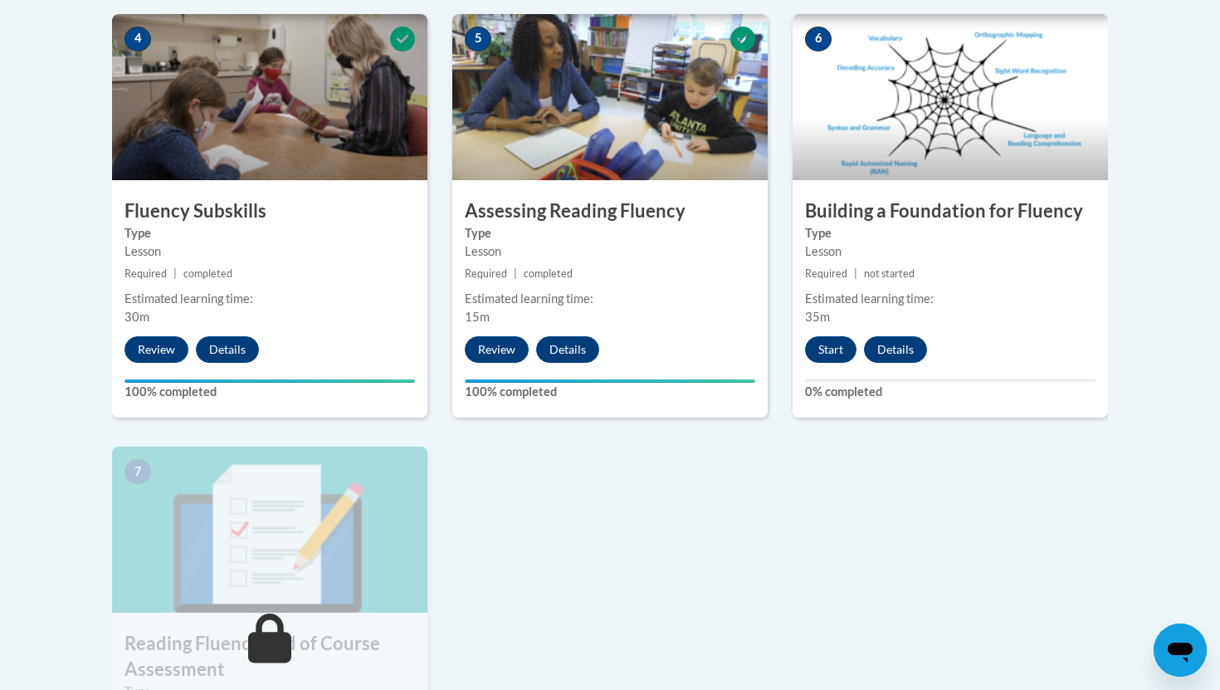
scroll to position [876, 0]
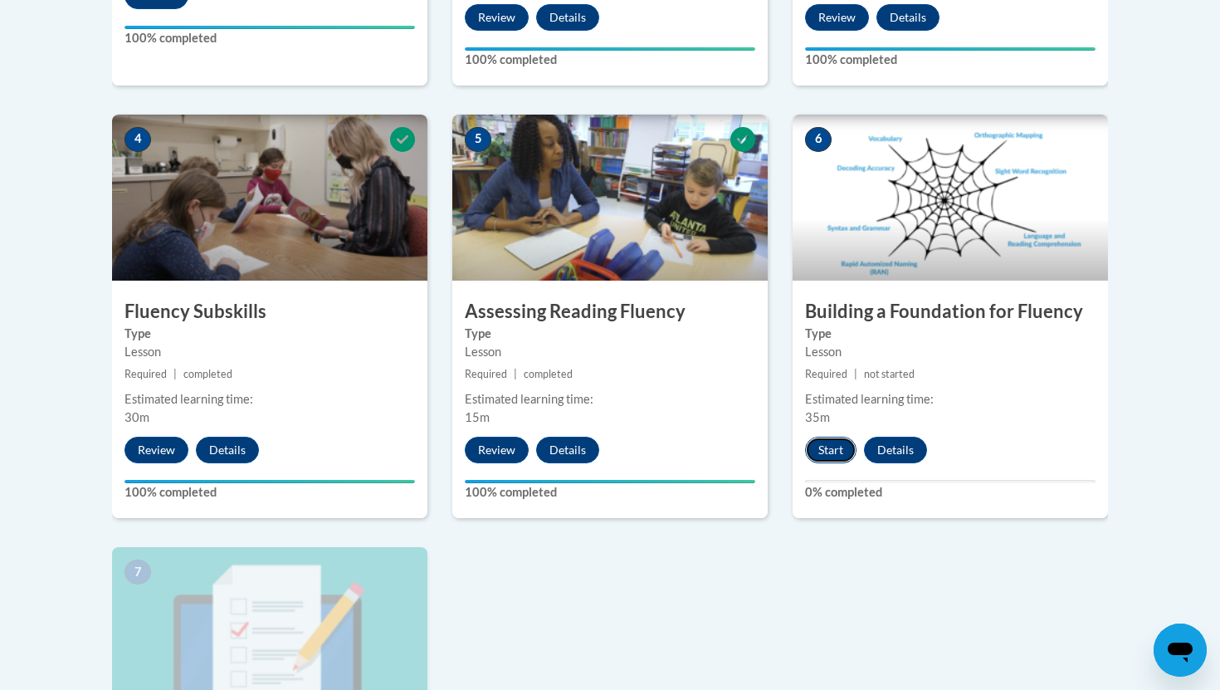
click at [834, 455] on button "Start" at bounding box center [830, 450] width 51 height 27
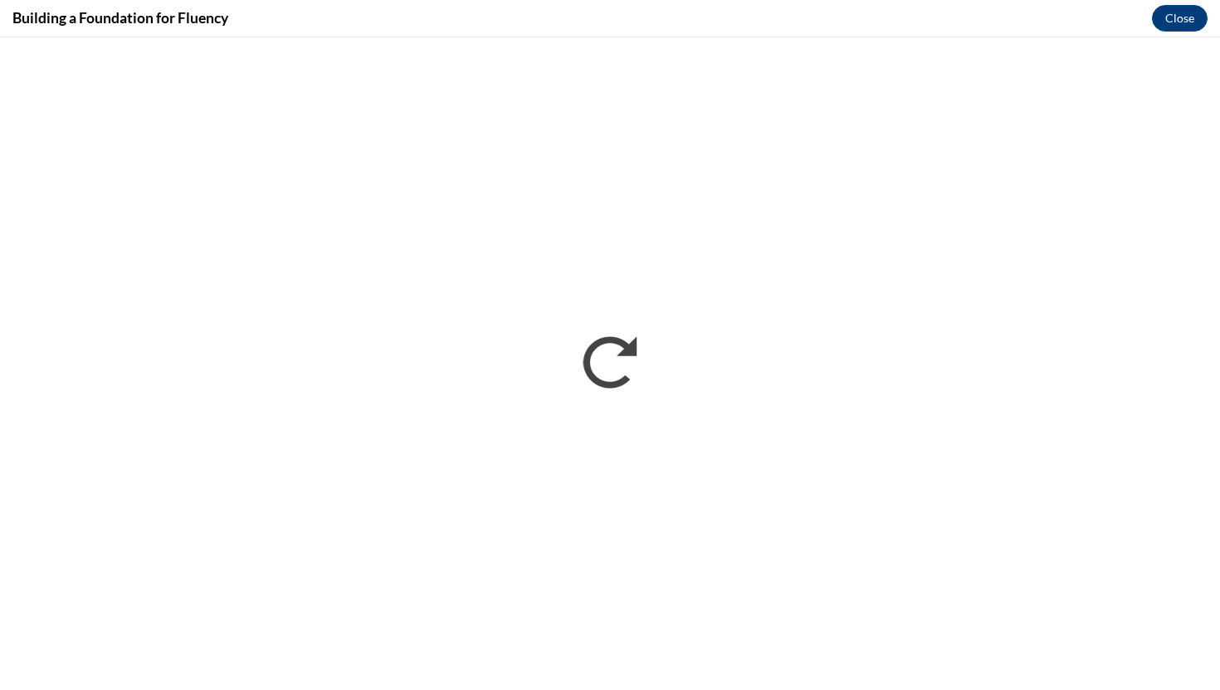
scroll to position [0, 0]
